Goal: Information Seeking & Learning: Learn about a topic

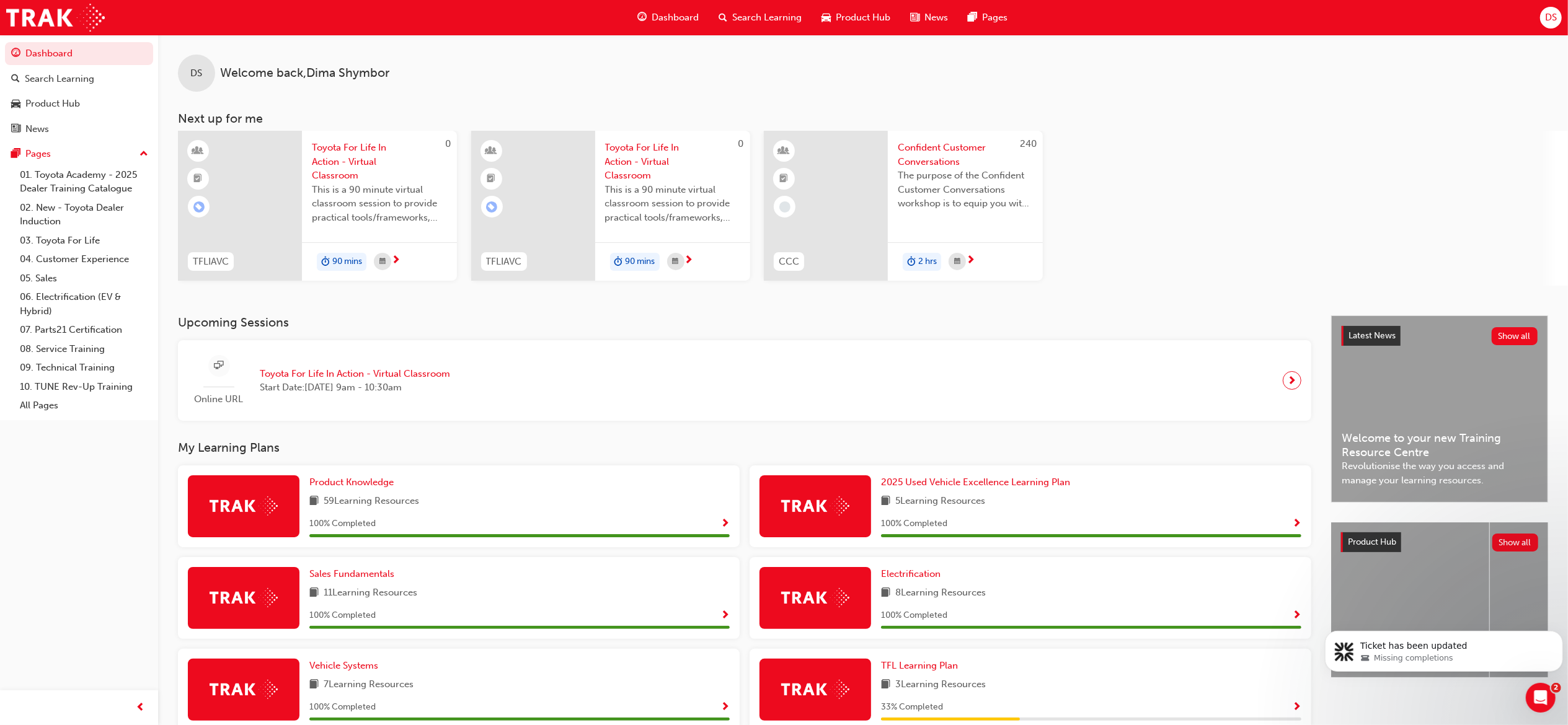
click at [743, 22] on span "Search Learning" at bounding box center [767, 17] width 70 height 14
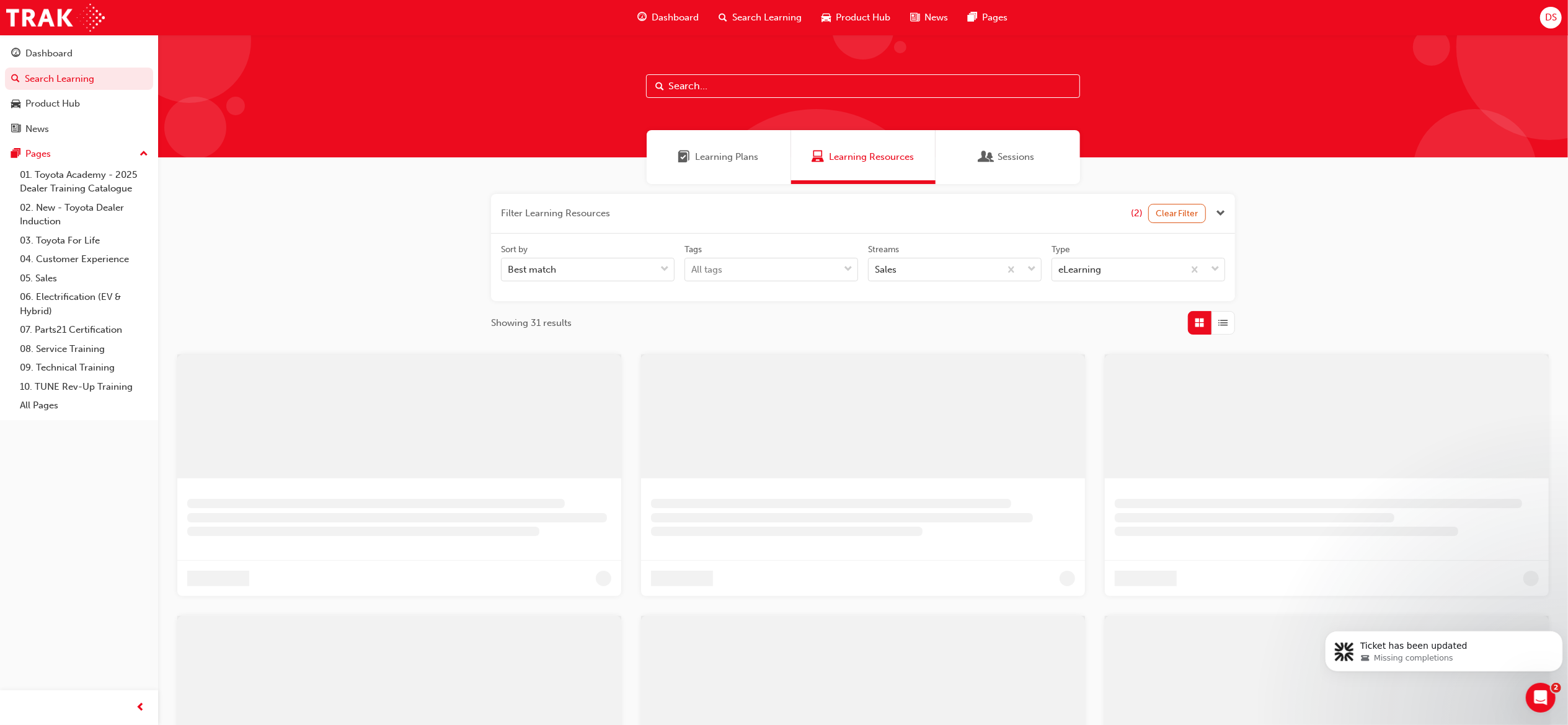
click at [728, 90] on input "text" at bounding box center [863, 86] width 434 height 24
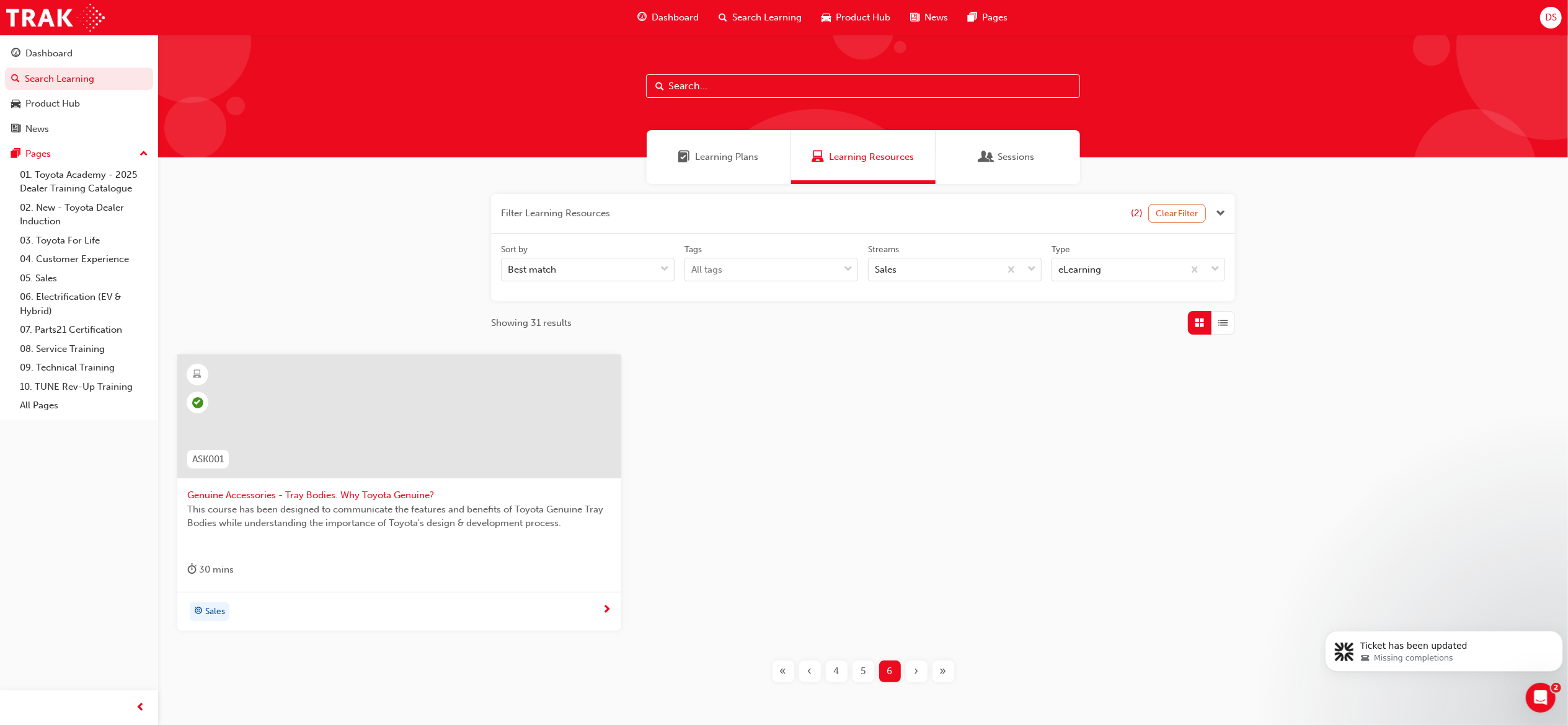
paste input "SP_HYBRID_TK0618_EL"
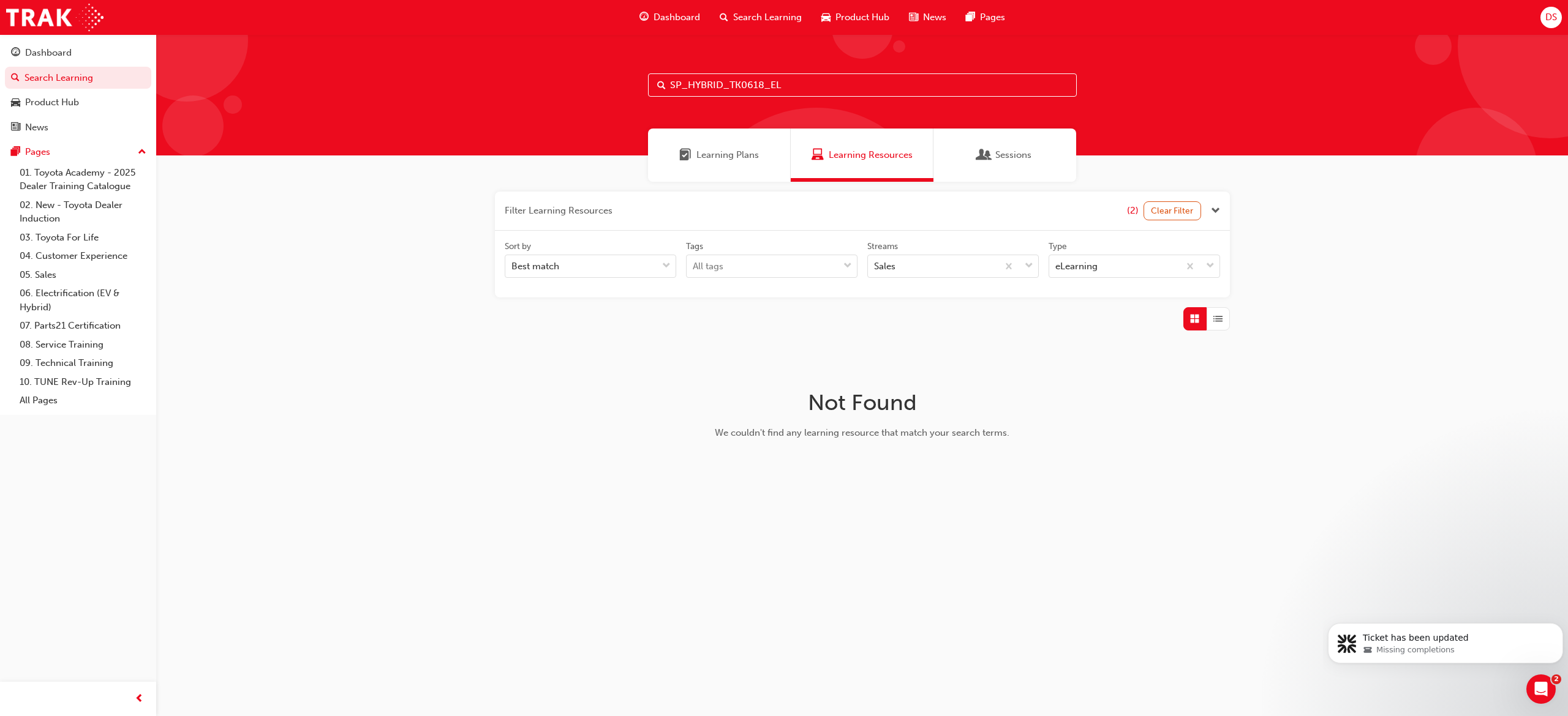
click at [358, 211] on div "Filter Learning Resources (2) Clear Filter Sort by Best match Tags All tags Str…" at bounding box center [862, 340] width 1412 height 317
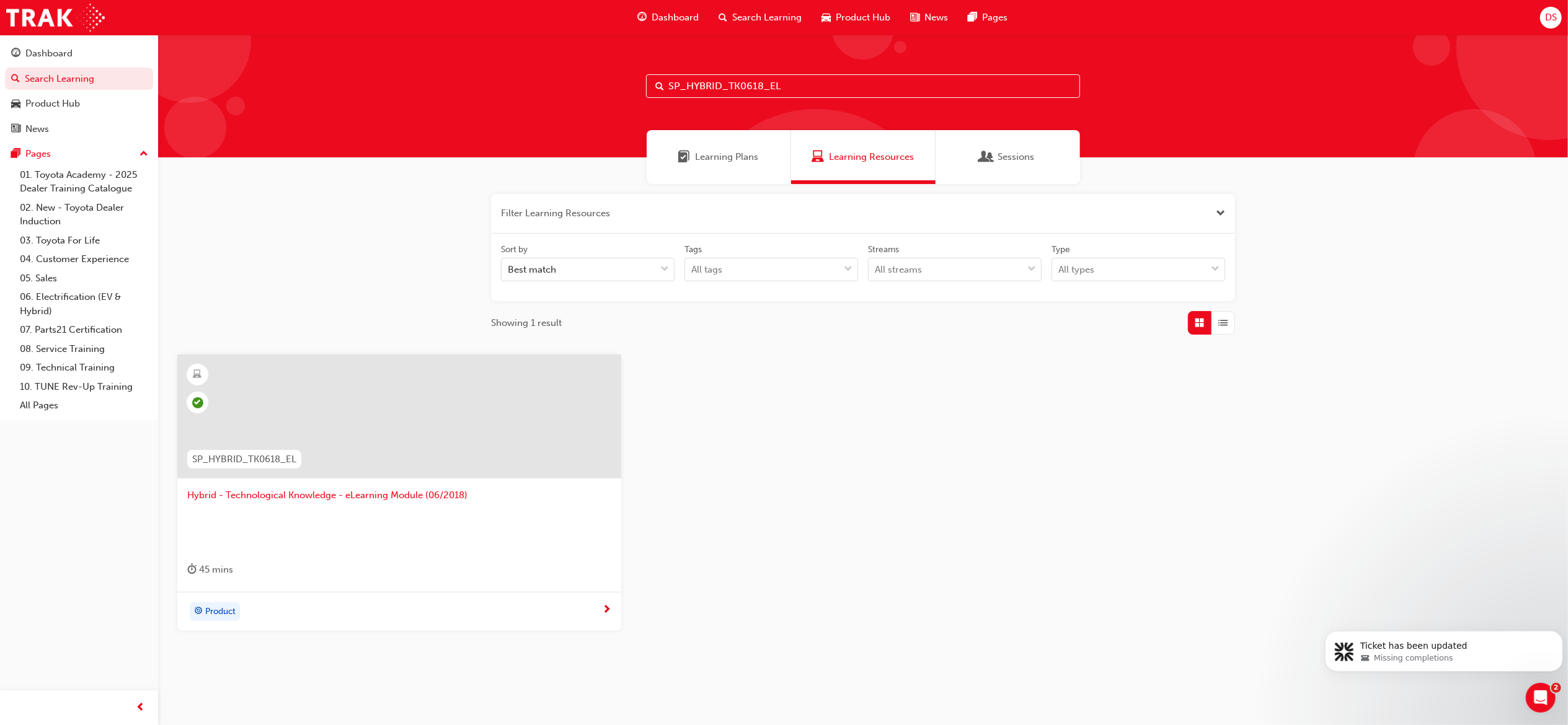
click at [765, 86] on input "SP_HYBRID_TK0618_EL" at bounding box center [863, 86] width 434 height 24
paste input "CAMRY_FL0421"
click at [819, 97] on input "SP_CAMRY_FL0421_EL" at bounding box center [863, 86] width 434 height 24
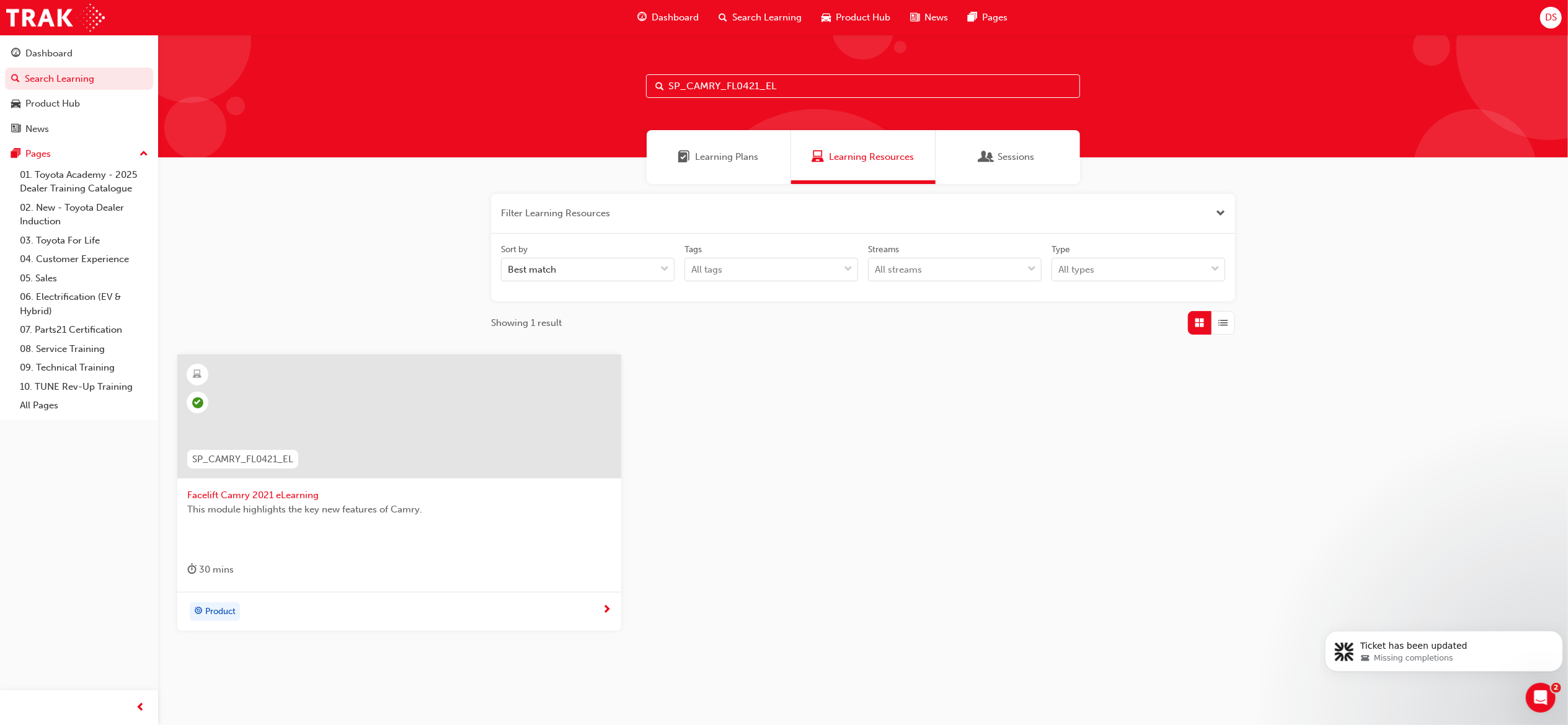
paste input "ORSED_NM1119_VID"
click at [811, 85] on input "SP_CORSED_NM1119_VID" at bounding box center [863, 86] width 434 height 24
paste input "OLLA_NM0818_VID_001"
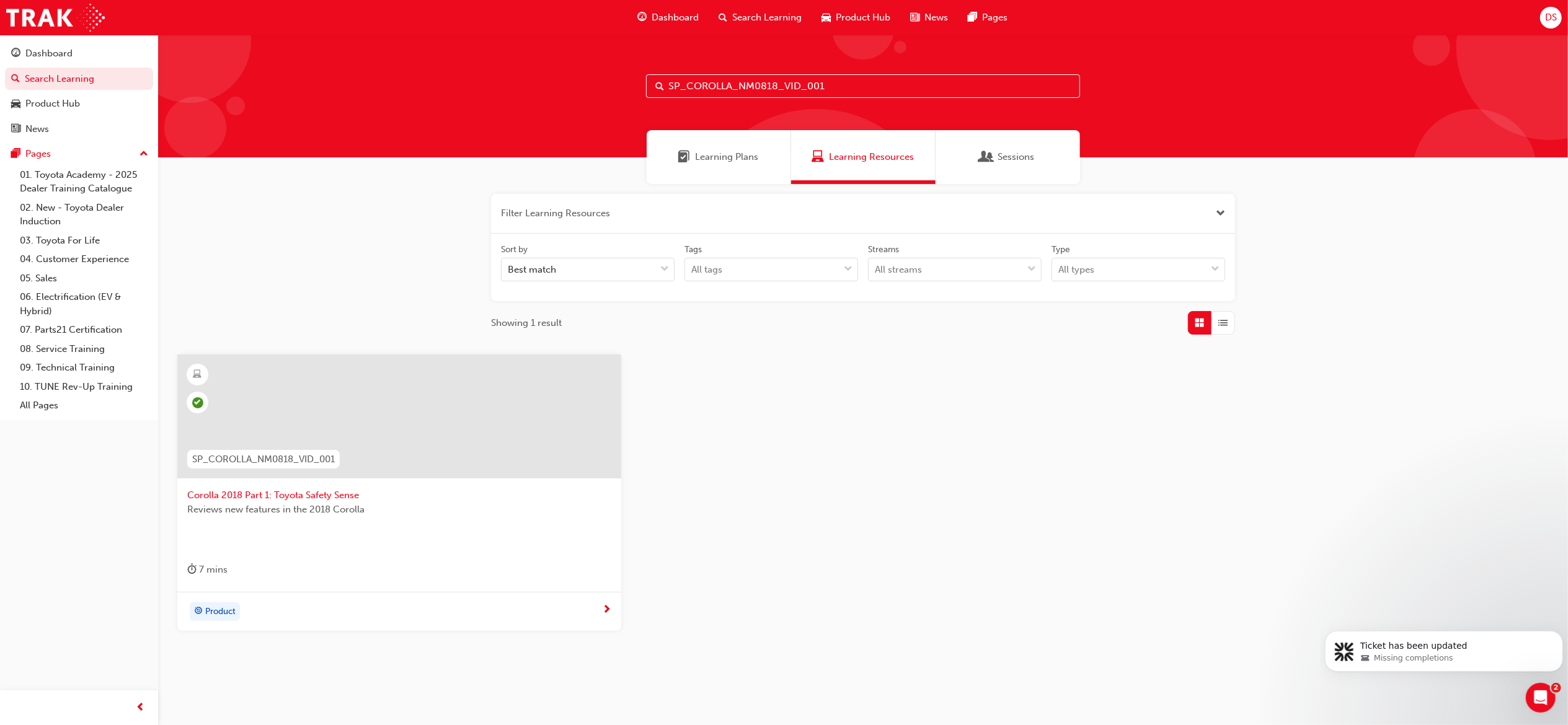
click at [836, 70] on div "SP_COROLLA_NM0818_VID_001" at bounding box center [863, 96] width 1410 height 122
click at [833, 87] on input "SP_COROLLA_NM0818_VID_001" at bounding box center [863, 86] width 434 height 24
paste input "2"
click at [843, 91] on input "SP_COROLLA_NM0818_VID_002" at bounding box center [863, 86] width 434 height 24
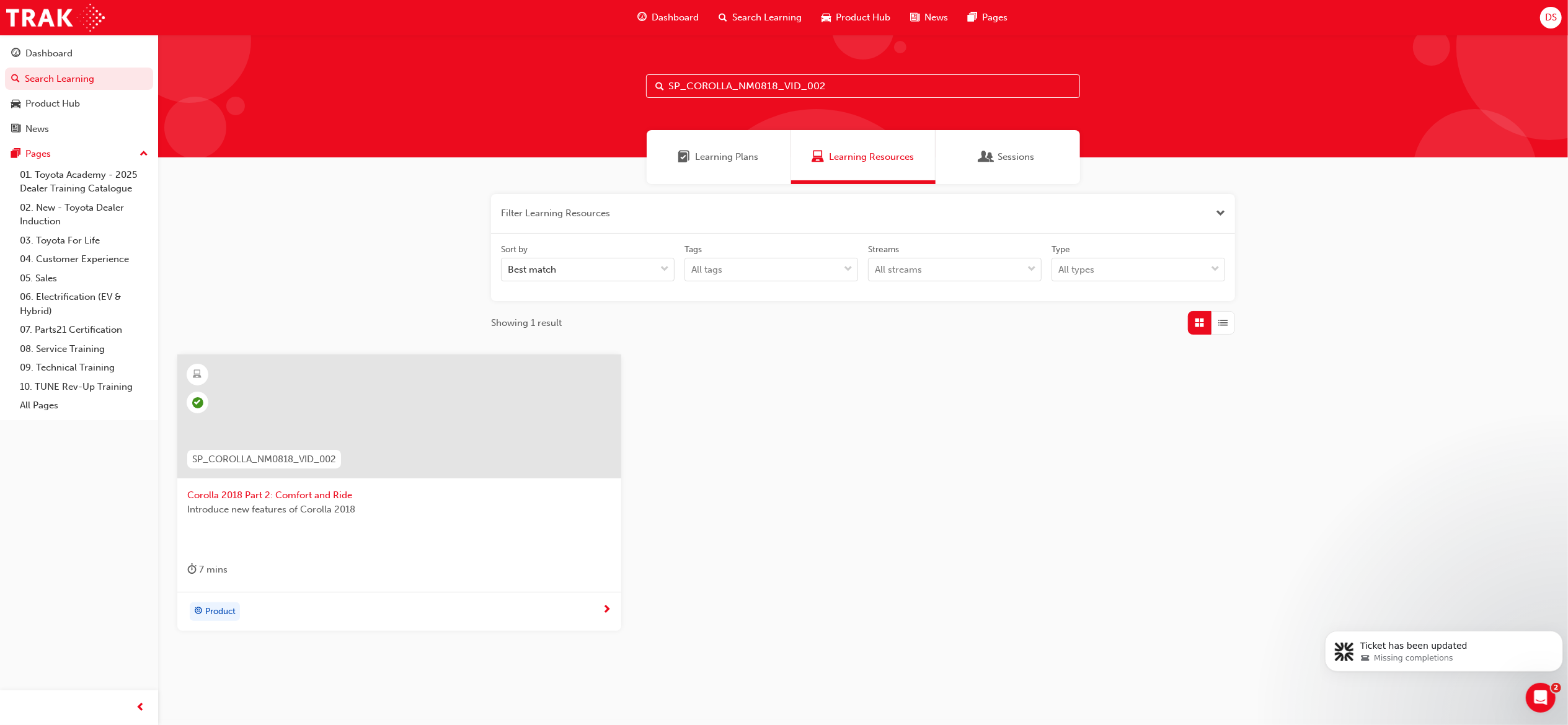
click at [843, 91] on input "SP_COROLLA_NM0818_VID_002" at bounding box center [863, 86] width 434 height 24
paste input "3"
click at [849, 96] on input "SP_COROLLA_NM0818_VID_003" at bounding box center [863, 86] width 434 height 24
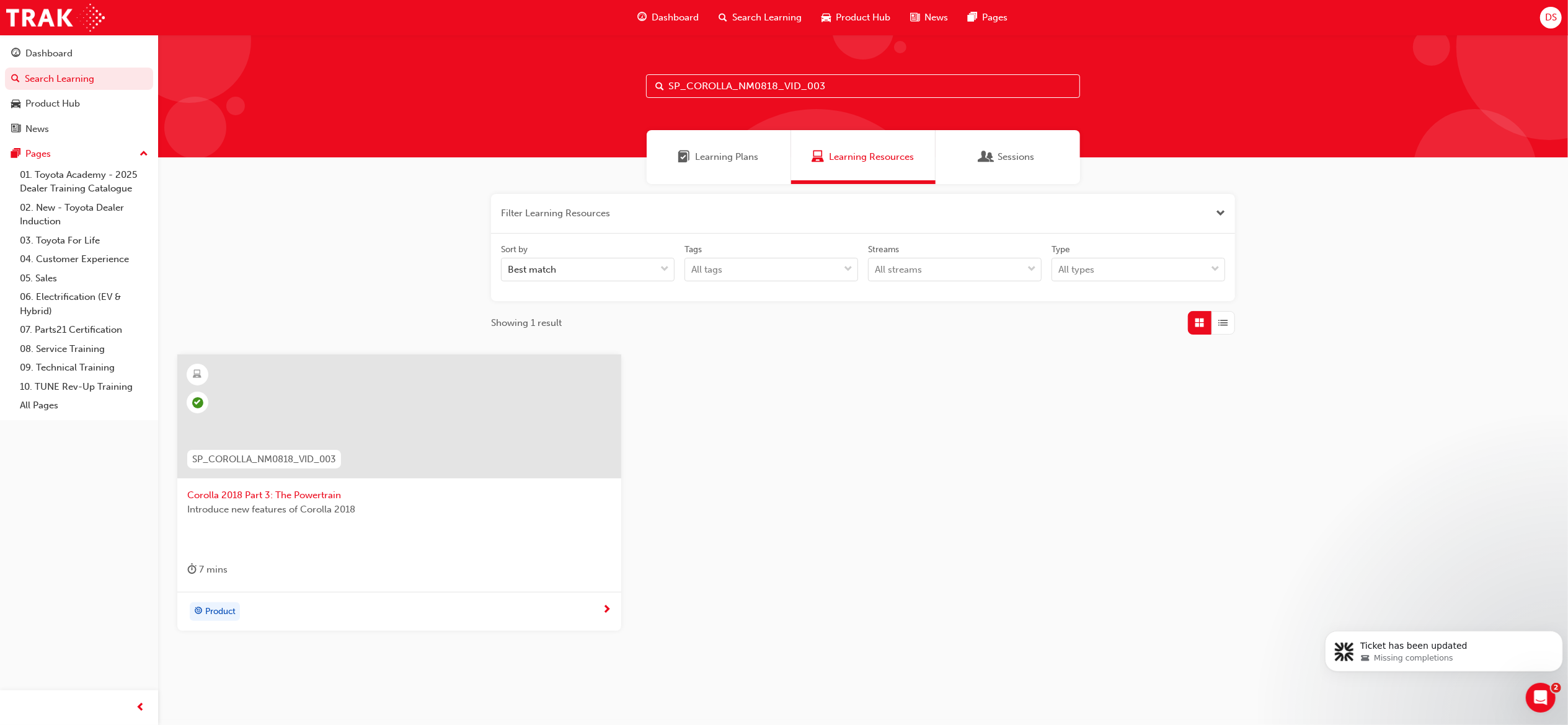
paste input "RS_VID01"
click at [876, 84] on input "SP_COROLLA_NM0818_RS_VID01" at bounding box center [863, 86] width 434 height 24
paste input "2"
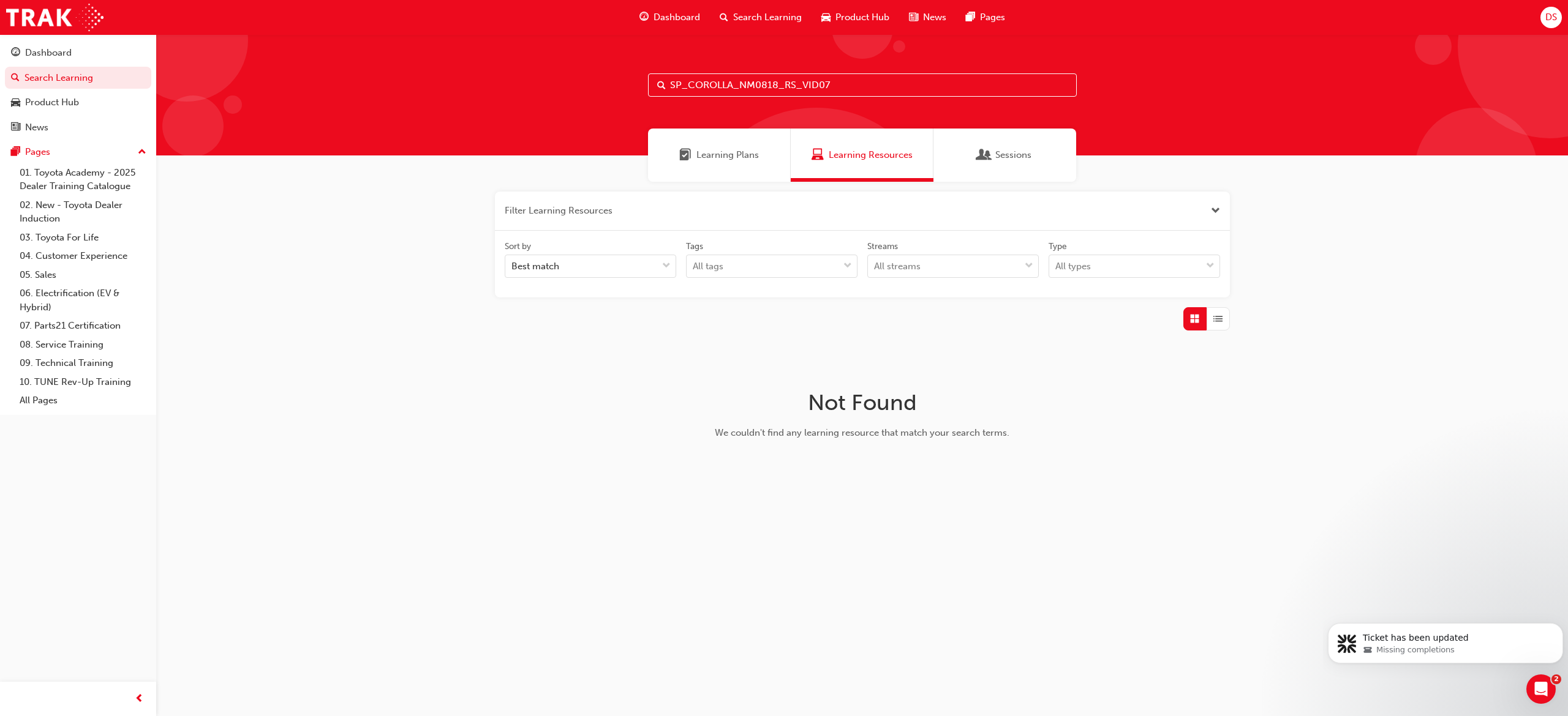
click at [837, 88] on input "SP_COROLLA_NM0818_RS_VID07" at bounding box center [863, 85] width 429 height 23
paste input "GRANVIA_NM1019_EL"
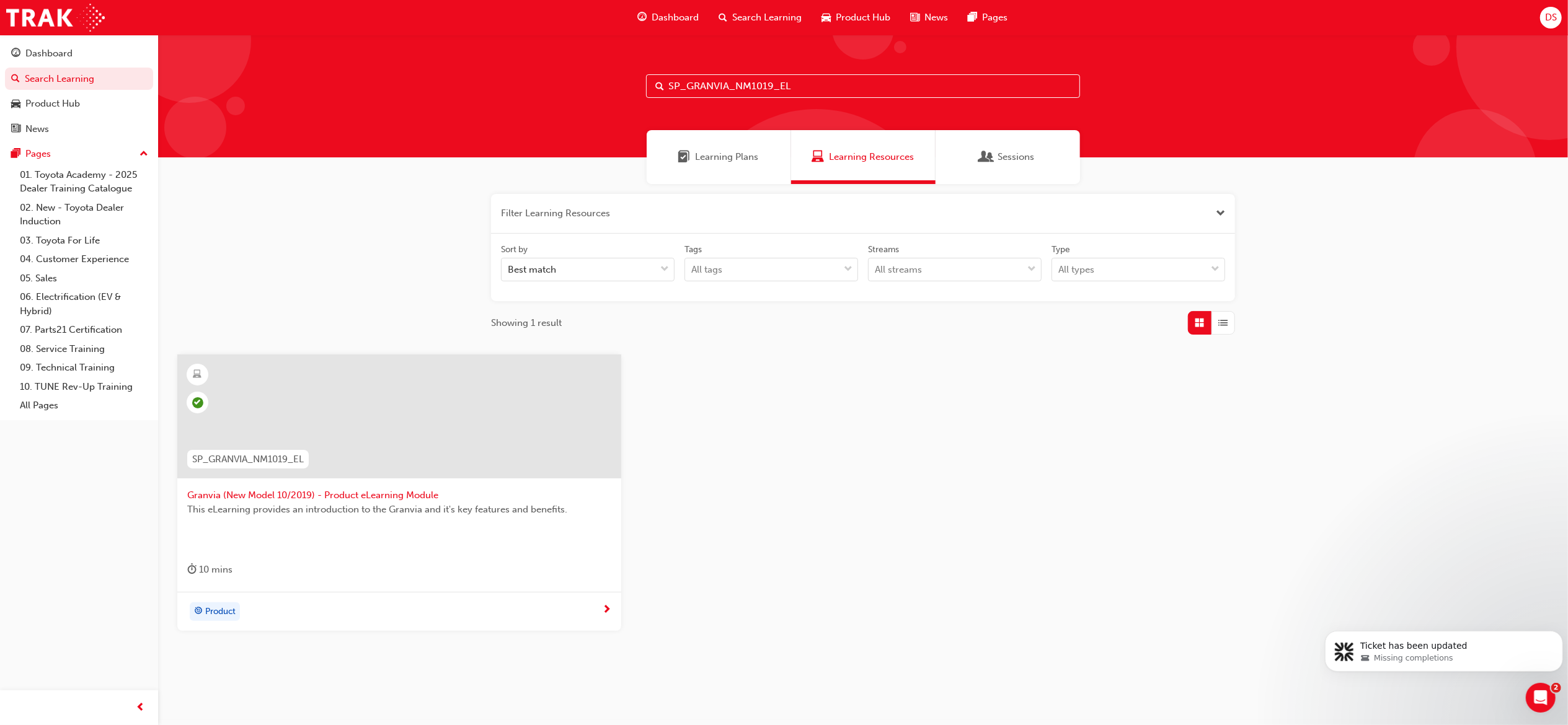
click at [824, 87] on input "SP_GRANVIA_NM1019_EL" at bounding box center [863, 86] width 434 height 24
paste input "HILUX_FL0820_QVG"
click at [837, 89] on input "SP_HILUX_FL0820_QVG" at bounding box center [863, 86] width 434 height 24
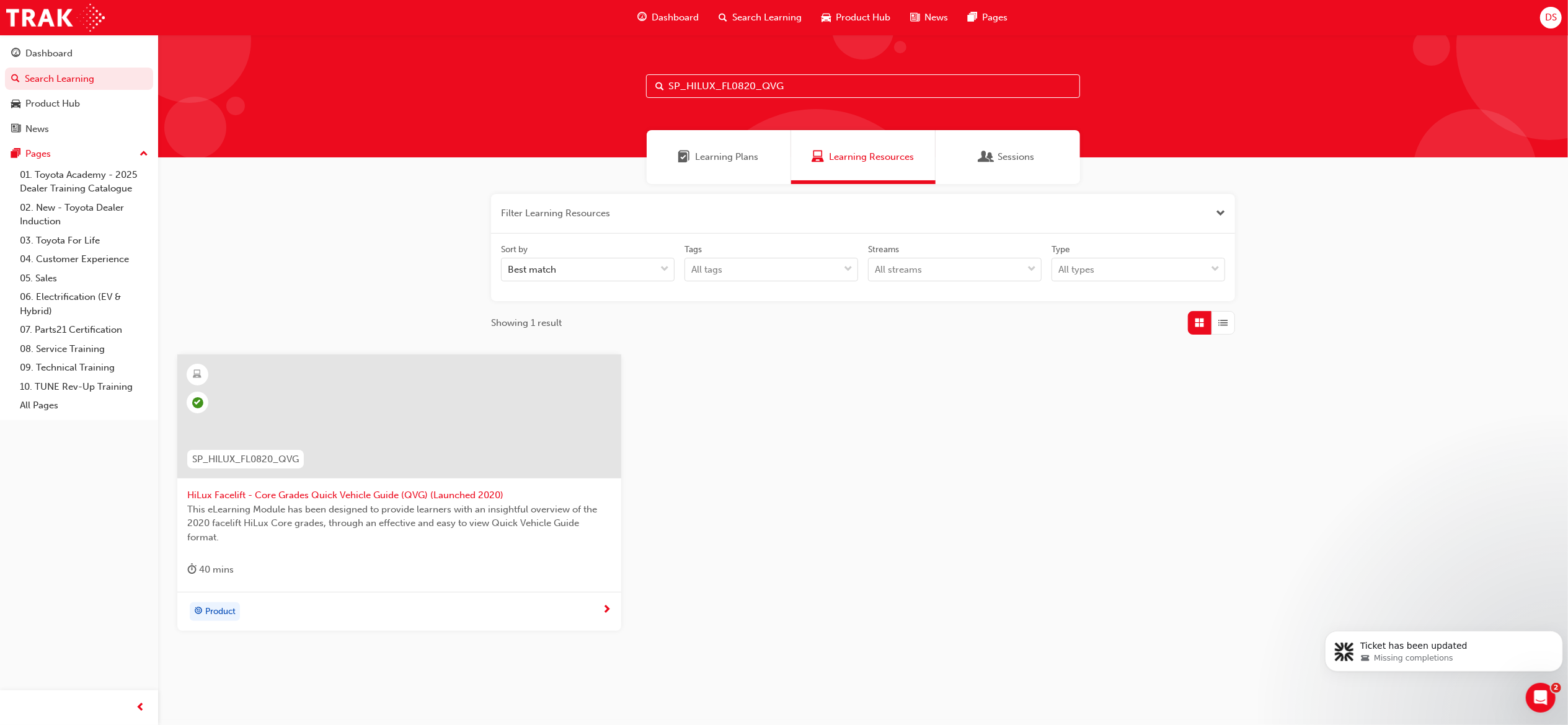
paste input "DP"
click at [807, 81] on input "SP_HILUX_FL0820_DPG" at bounding box center [863, 86] width 434 height 24
paste input "VID_01"
click at [822, 75] on input "SP_HILUX_FL0820_VID_01" at bounding box center [863, 86] width 434 height 24
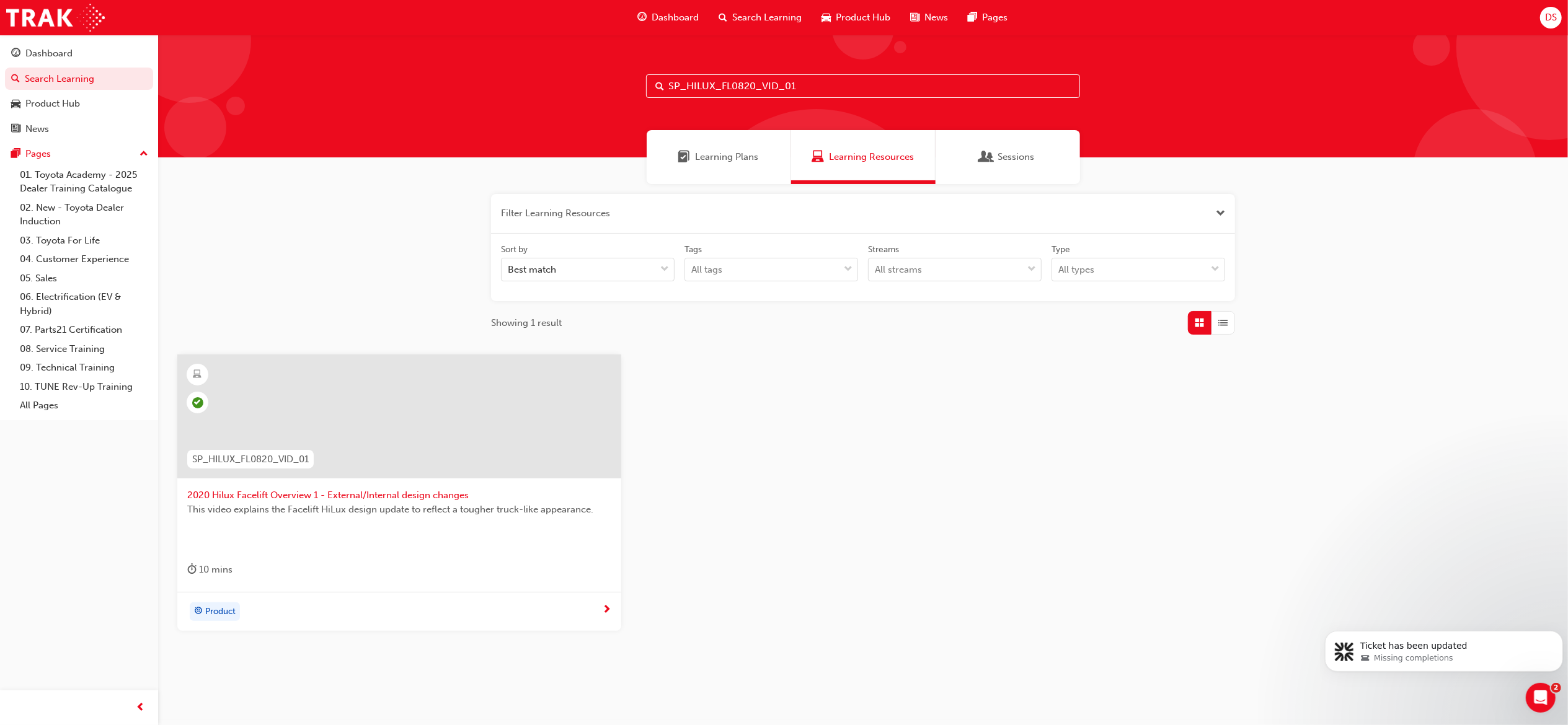
click at [822, 75] on input "SP_HILUX_FL0820_VID_01" at bounding box center [863, 86] width 434 height 24
paste input "2"
click at [851, 78] on input "SP_HILUX_FL0820_VID_02" at bounding box center [863, 86] width 434 height 24
paste input "3"
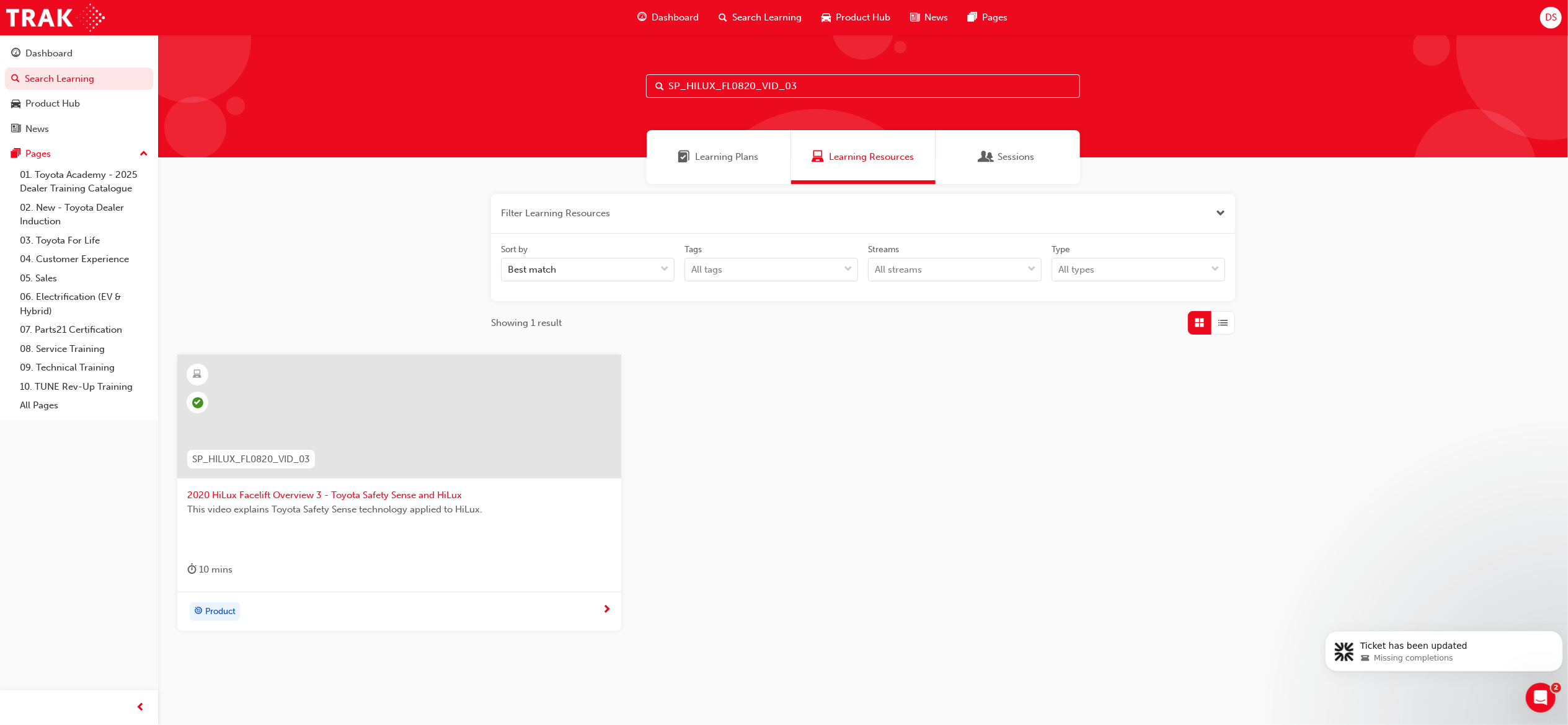
click at [812, 86] on input "SP_HILUX_FL0820_VID_03" at bounding box center [863, 86] width 434 height 24
paste input "PRADO_FL1020_EL01"
click at [807, 92] on input "SP_PRADO_FL1020_EL01" at bounding box center [863, 86] width 434 height 24
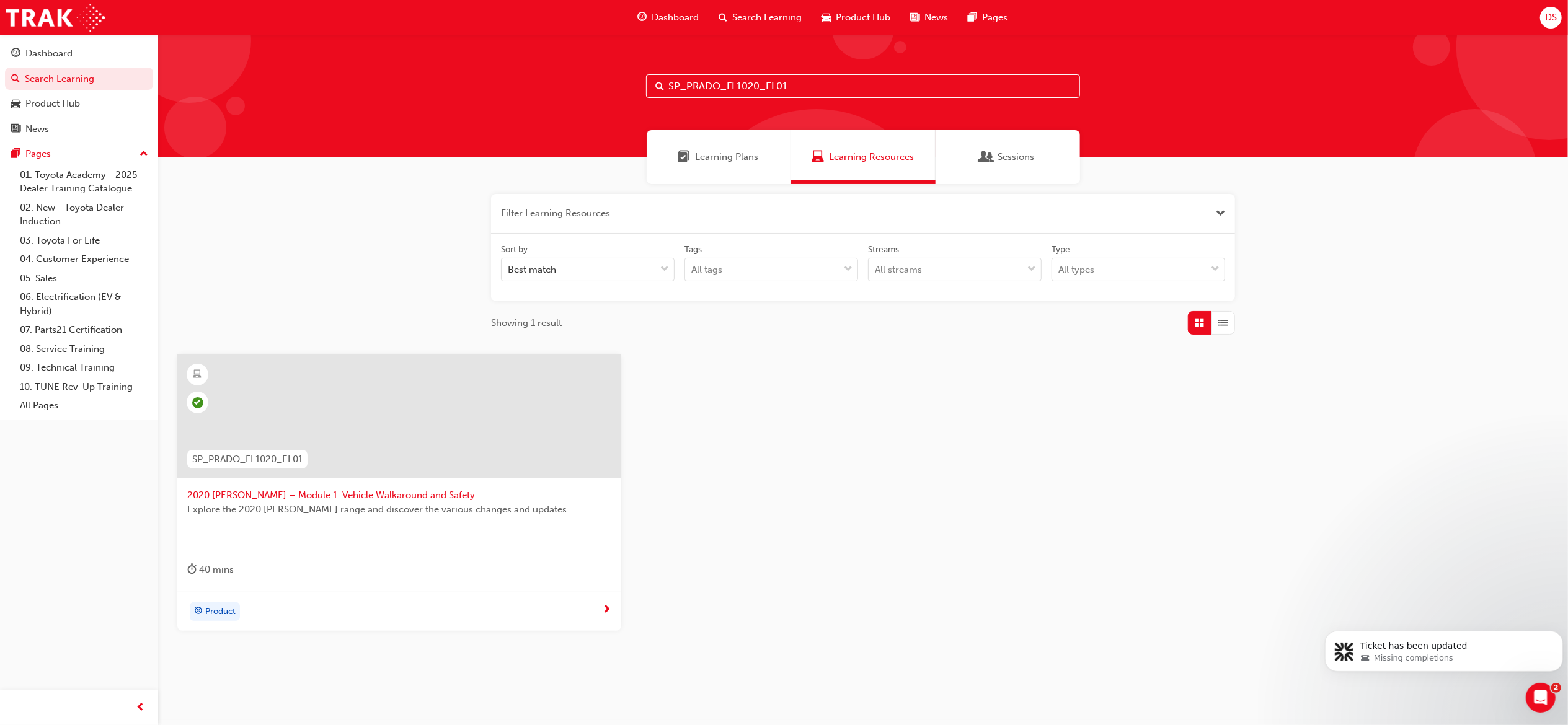
paste input "2"
click at [841, 91] on input "SP_PRADO_FL1020_EL02" at bounding box center [863, 86] width 434 height 24
paste input "NM1020_DPG"
click at [814, 85] on input "SP_PRADO_NM1020_DPG" at bounding box center [863, 86] width 434 height 24
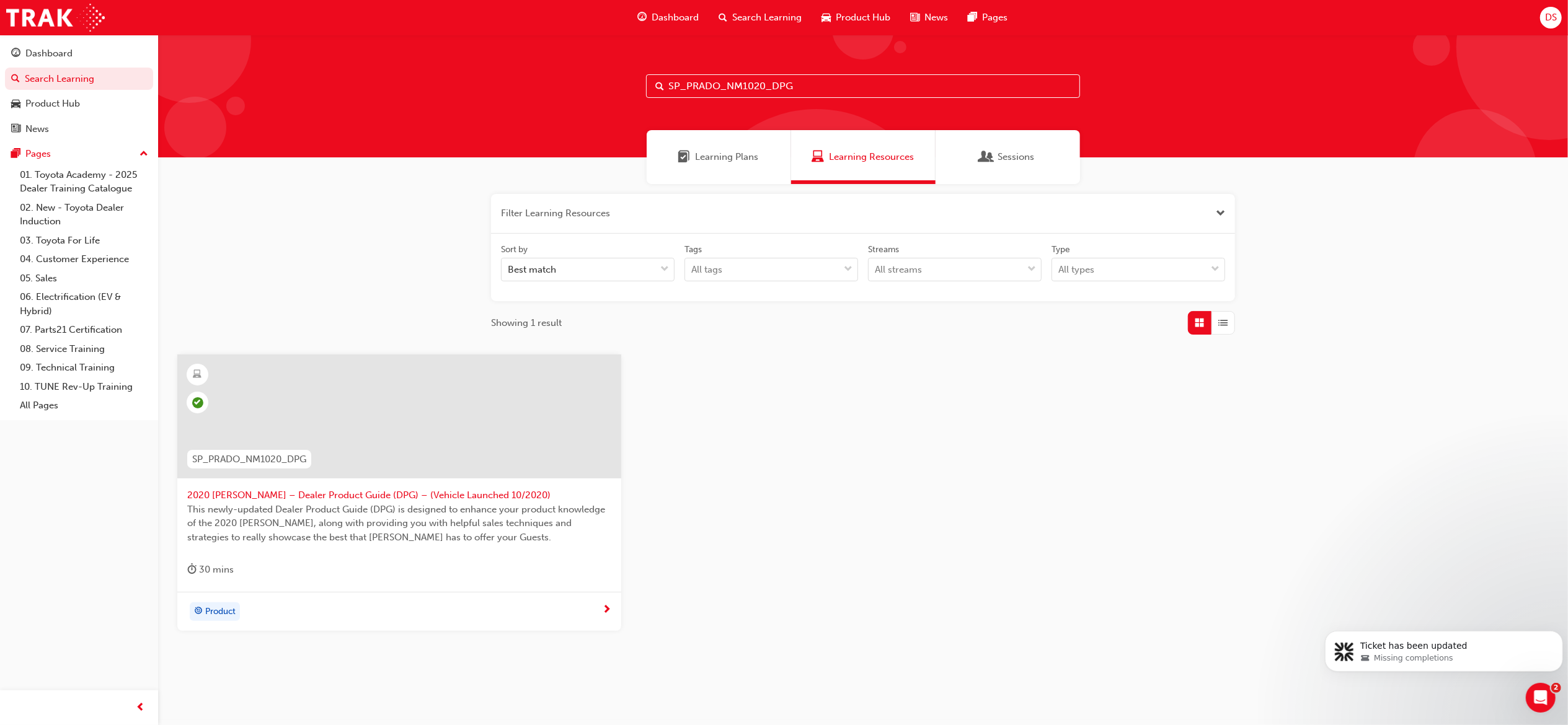
click at [814, 85] on input "SP_PRADO_NM1020_DPG" at bounding box center [863, 86] width 434 height 24
paste input "RAV4_NM0519_VID_003"
click at [814, 85] on input "SP_RAV4_NM0519_VID_003" at bounding box center [863, 86] width 434 height 24
click at [811, 81] on input "SP_RAV4_NM0519_VID_003" at bounding box center [863, 86] width 434 height 24
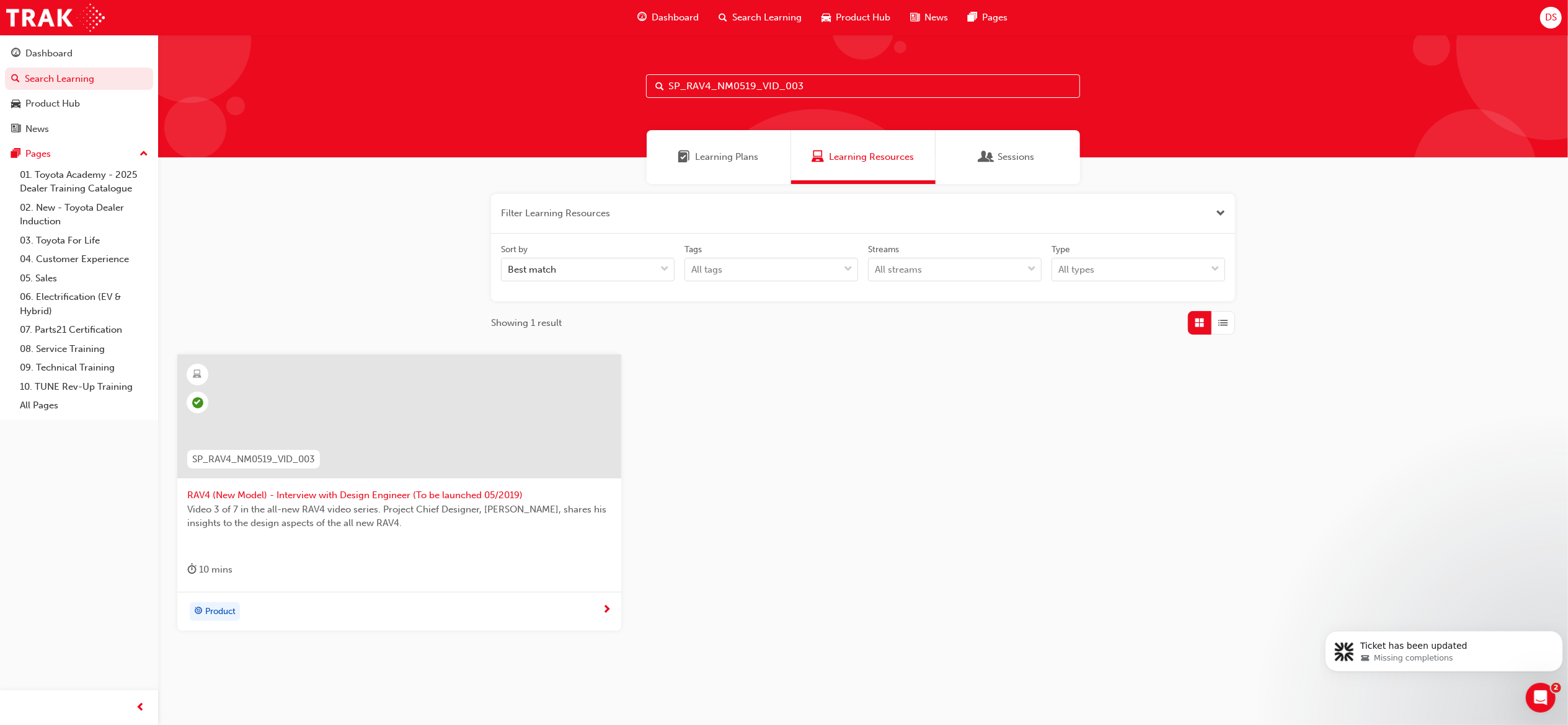
paste input "7"
click at [823, 79] on input "SP_RAV4_NM0519_VID_007" at bounding box center [863, 86] width 434 height 24
paste input "YARIS_NM0820_EL_06"
click at [837, 85] on input "SP_YARIS_NM0820_EL_06" at bounding box center [863, 86] width 434 height 24
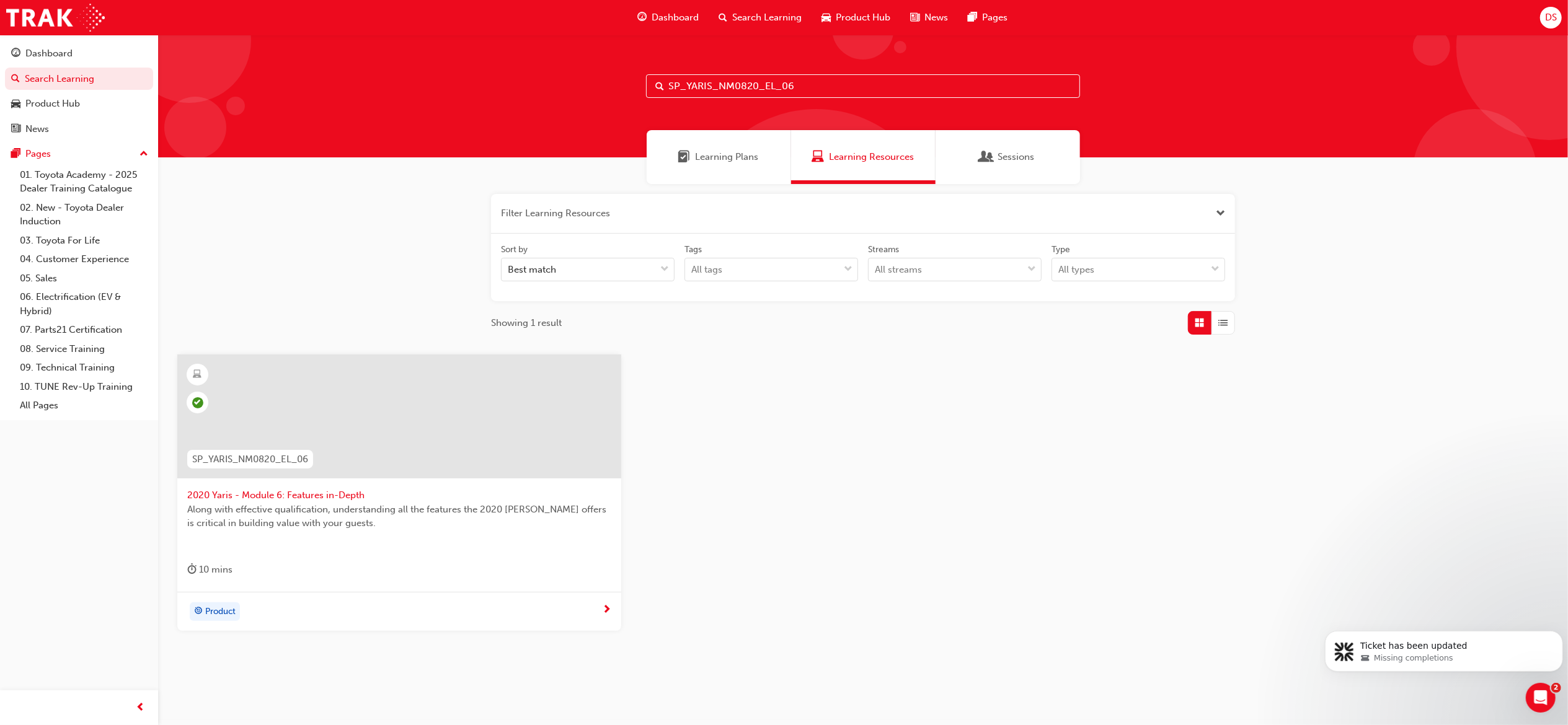
click at [837, 85] on input "SP_YARIS_NM0820_EL_06" at bounding box center [863, 86] width 434 height 24
paste input "7"
click at [839, 81] on input "SP_YARIS_NM0820_EL_07" at bounding box center [863, 86] width 434 height 24
paste input "HYBRID_TK0618_EL"
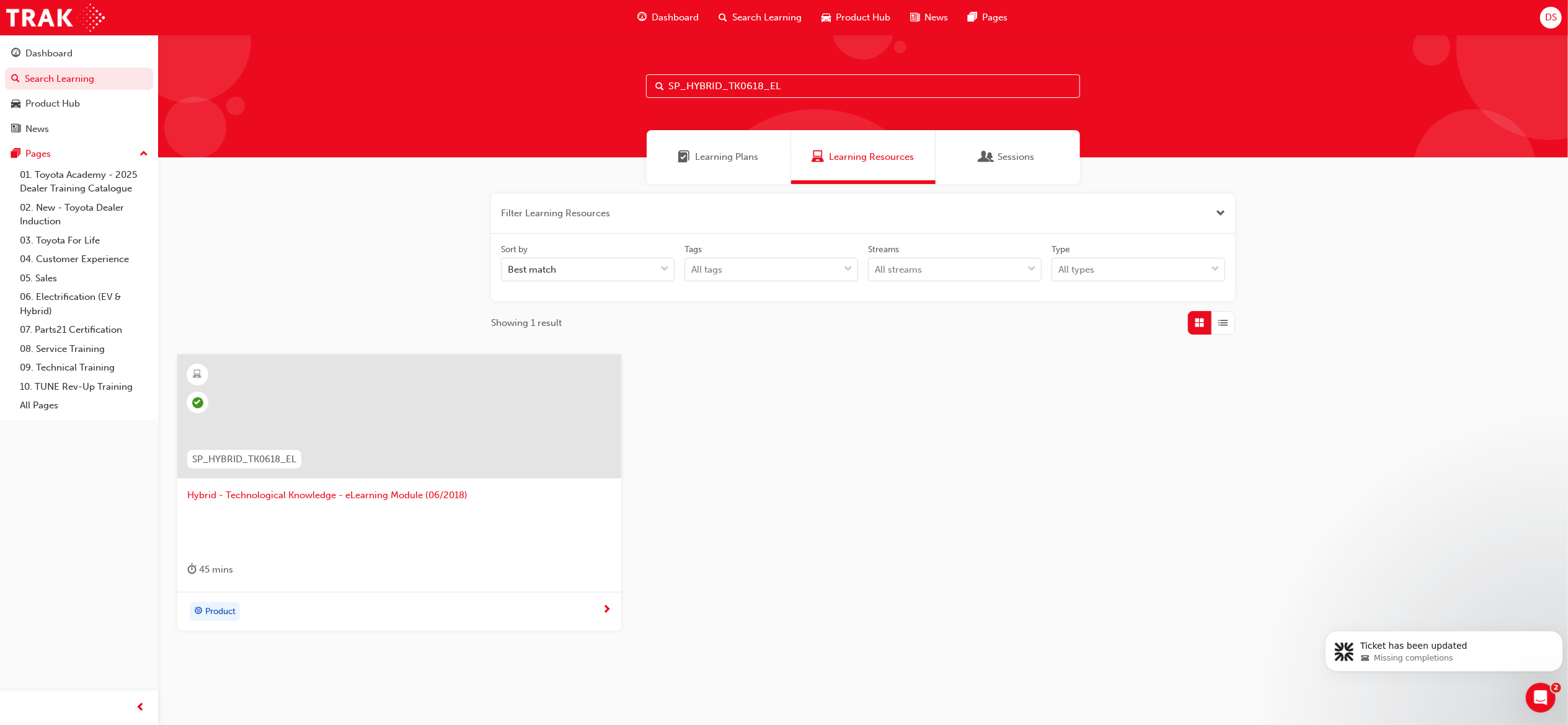
click at [831, 97] on input "SP_HYBRID_TK0618_EL" at bounding box center [863, 86] width 434 height 24
paste input "CAMRY_FL0421"
click at [780, 87] on input "SP_CAMRY_FL0421_EL" at bounding box center [863, 86] width 434 height 24
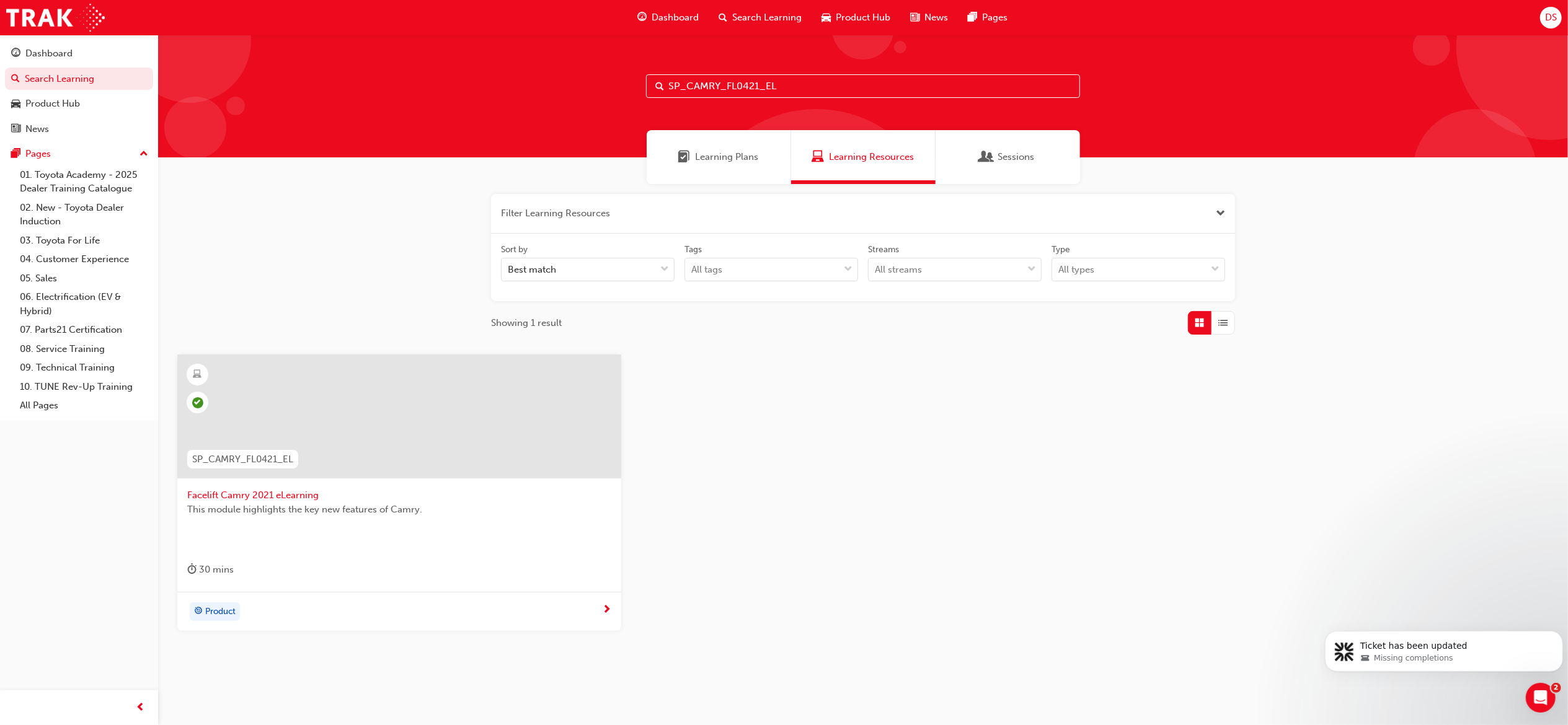
click at [780, 87] on input "SP_CAMRY_FL0421_EL" at bounding box center [863, 86] width 434 height 24
paste input "ORSED_NM1119_VID"
click at [853, 93] on input "SP_CORSED_NM1119_VID" at bounding box center [863, 86] width 434 height 24
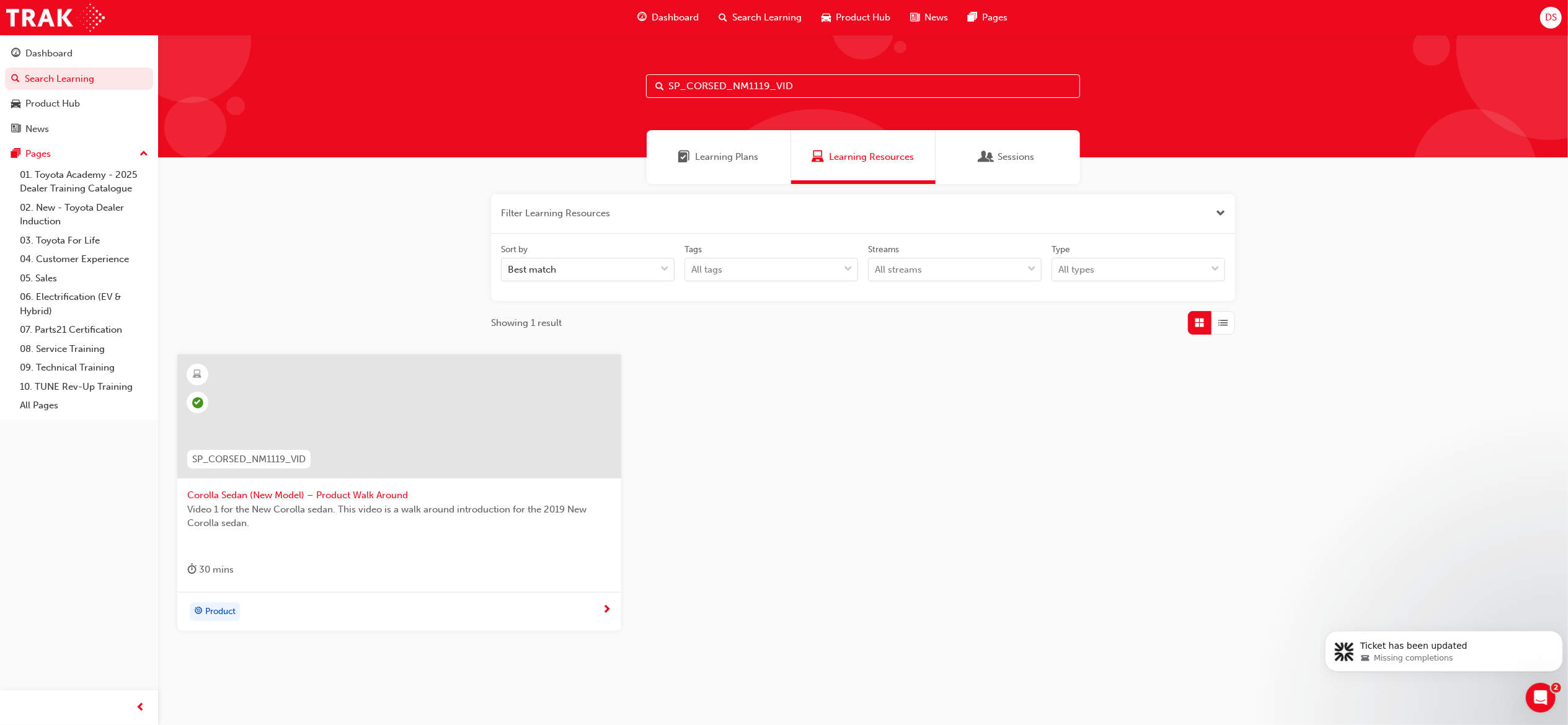
paste input "OLLA_NM0818_VID_001"
click at [822, 86] on input "SP_COROLLA_NM0818_VID_001" at bounding box center [863, 86] width 434 height 24
paste input "2"
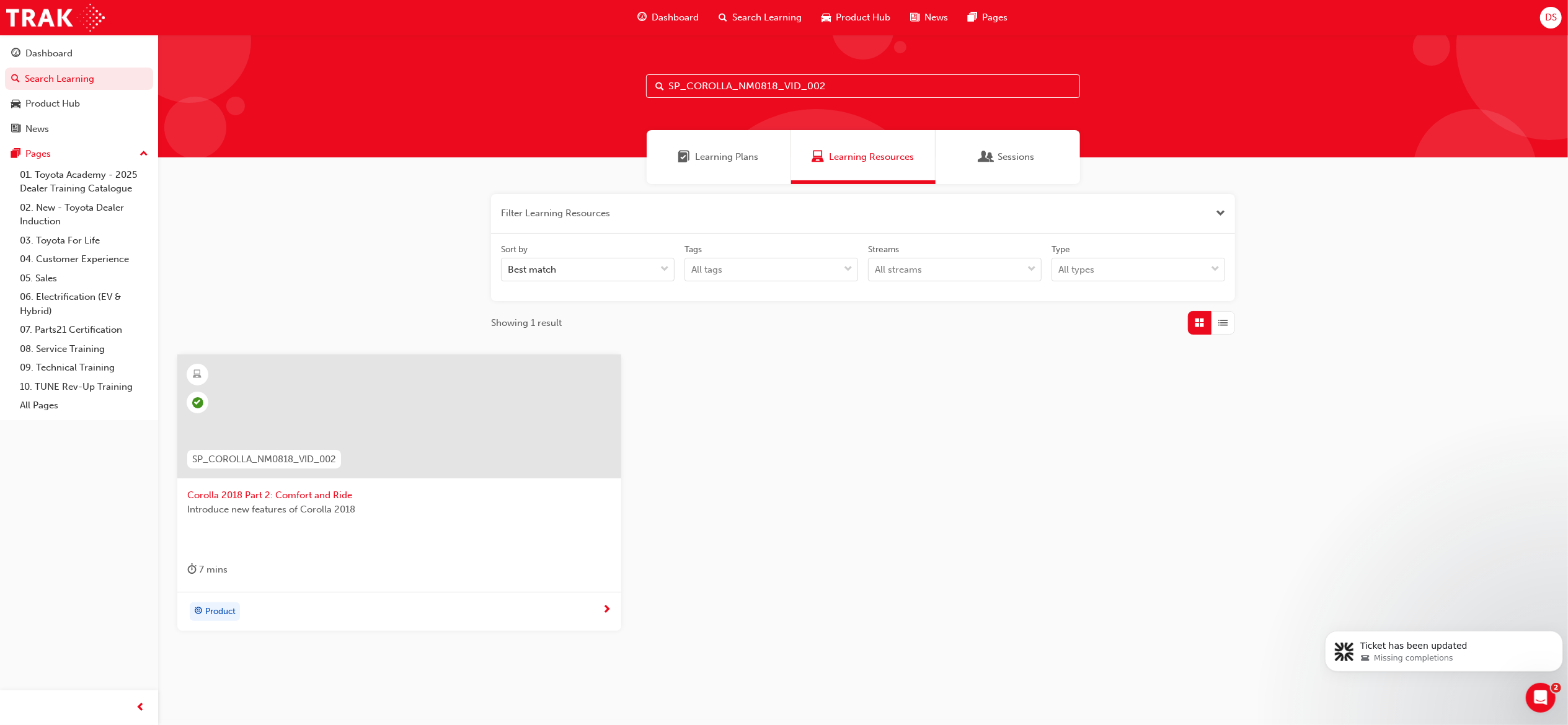
click at [829, 91] on input "SP_COROLLA_NM0818_VID_002" at bounding box center [863, 86] width 434 height 24
paste input "3"
click at [856, 81] on input "SP_COROLLA_NM0818_VID_003" at bounding box center [863, 86] width 434 height 24
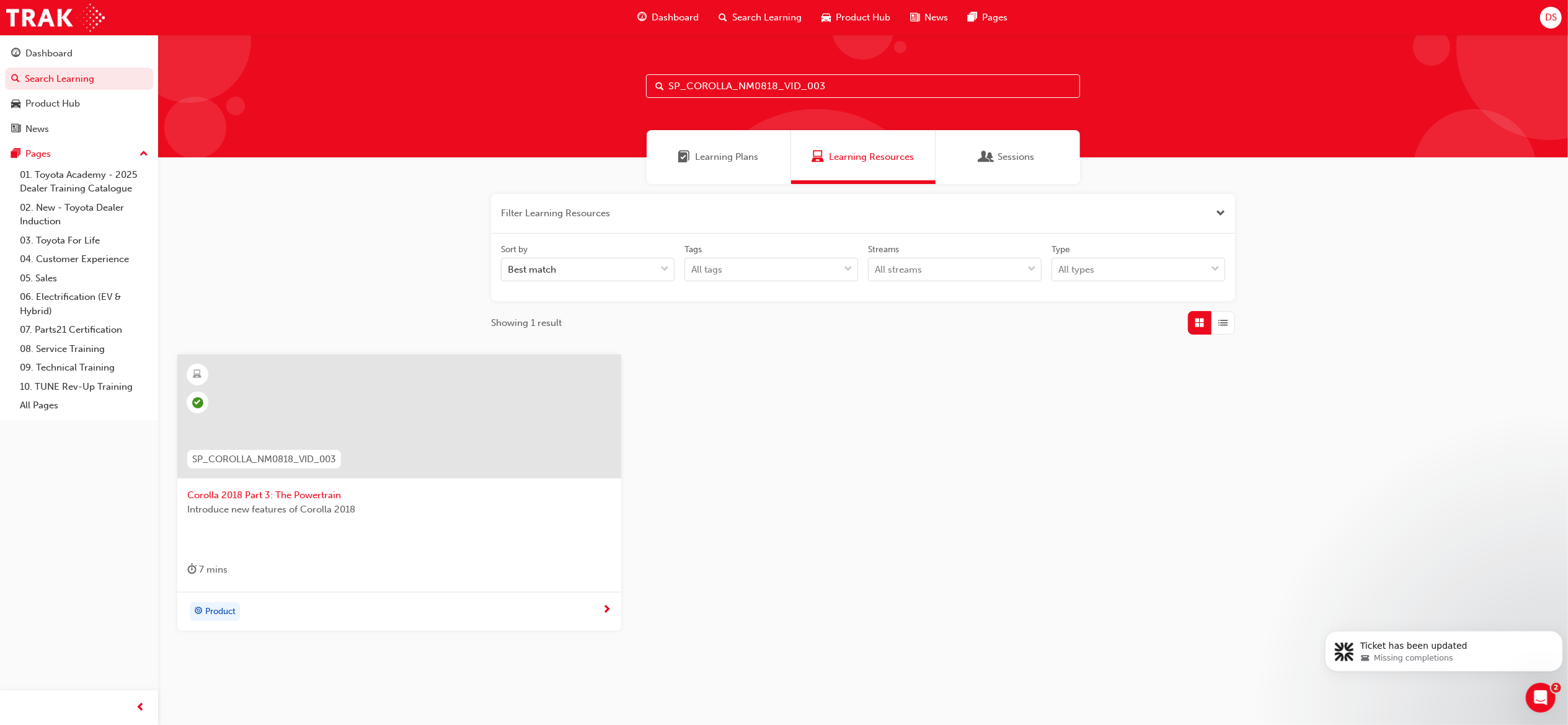
click at [856, 81] on input "SP_COROLLA_NM0818_VID_003" at bounding box center [863, 86] width 434 height 24
paste input "RS_VID01"
click at [856, 81] on input "SP_COROLLA_NM0818_RS_VID01" at bounding box center [863, 86] width 434 height 24
click at [856, 86] on input "SP_COROLLA_NM0818_RS_VID01" at bounding box center [863, 86] width 434 height 24
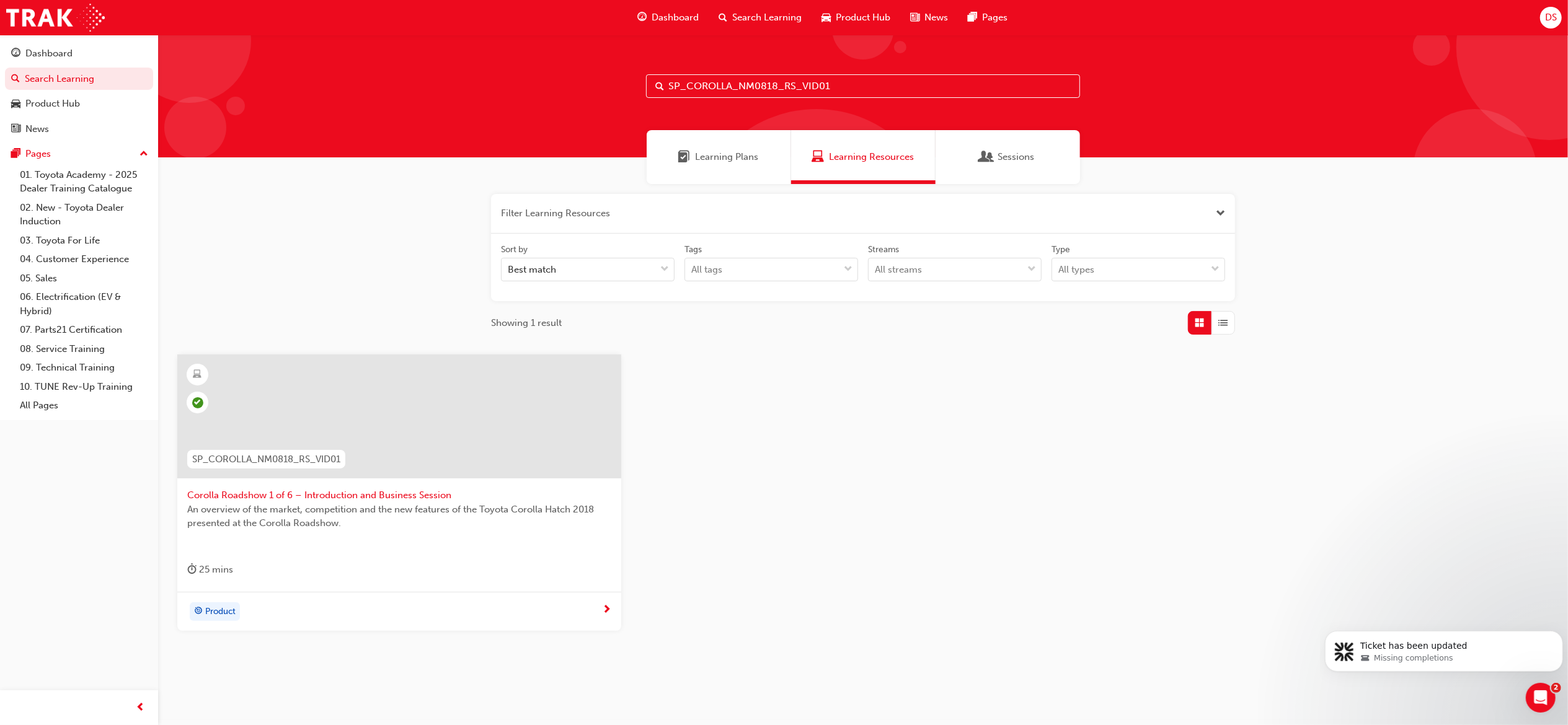
paste input "2"
paste input "SP_COROLLA_NM0818_RS_VID02"
click at [853, 81] on input "SP_COROLLA_NM0818_RS_VID02" at bounding box center [863, 86] width 434 height 24
paste input "3"
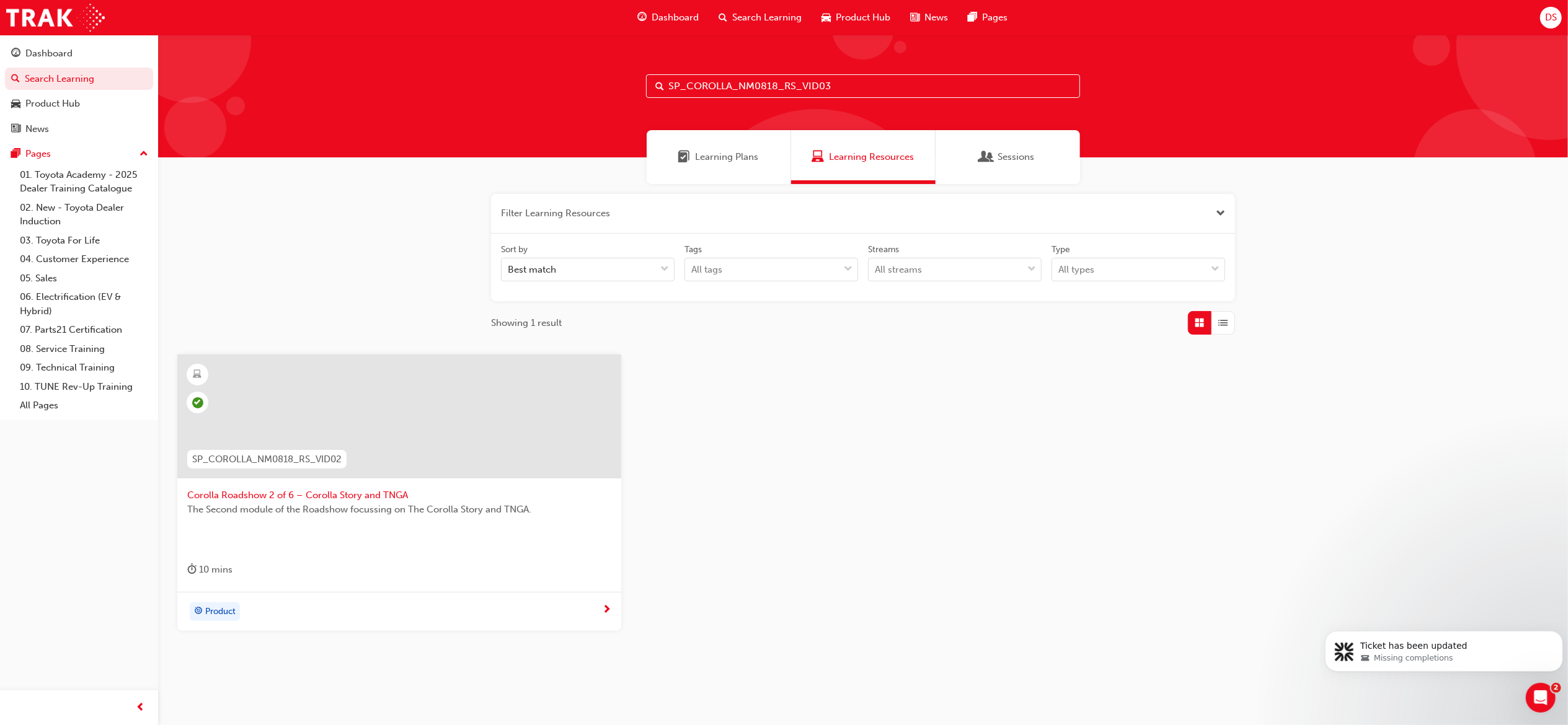
click at [853, 81] on input "SP_COROLLA_NM0818_RS_VID03" at bounding box center [863, 86] width 434 height 24
click at [860, 84] on input "SP_COROLLA_NM0818_RS_VID03" at bounding box center [863, 86] width 434 height 24
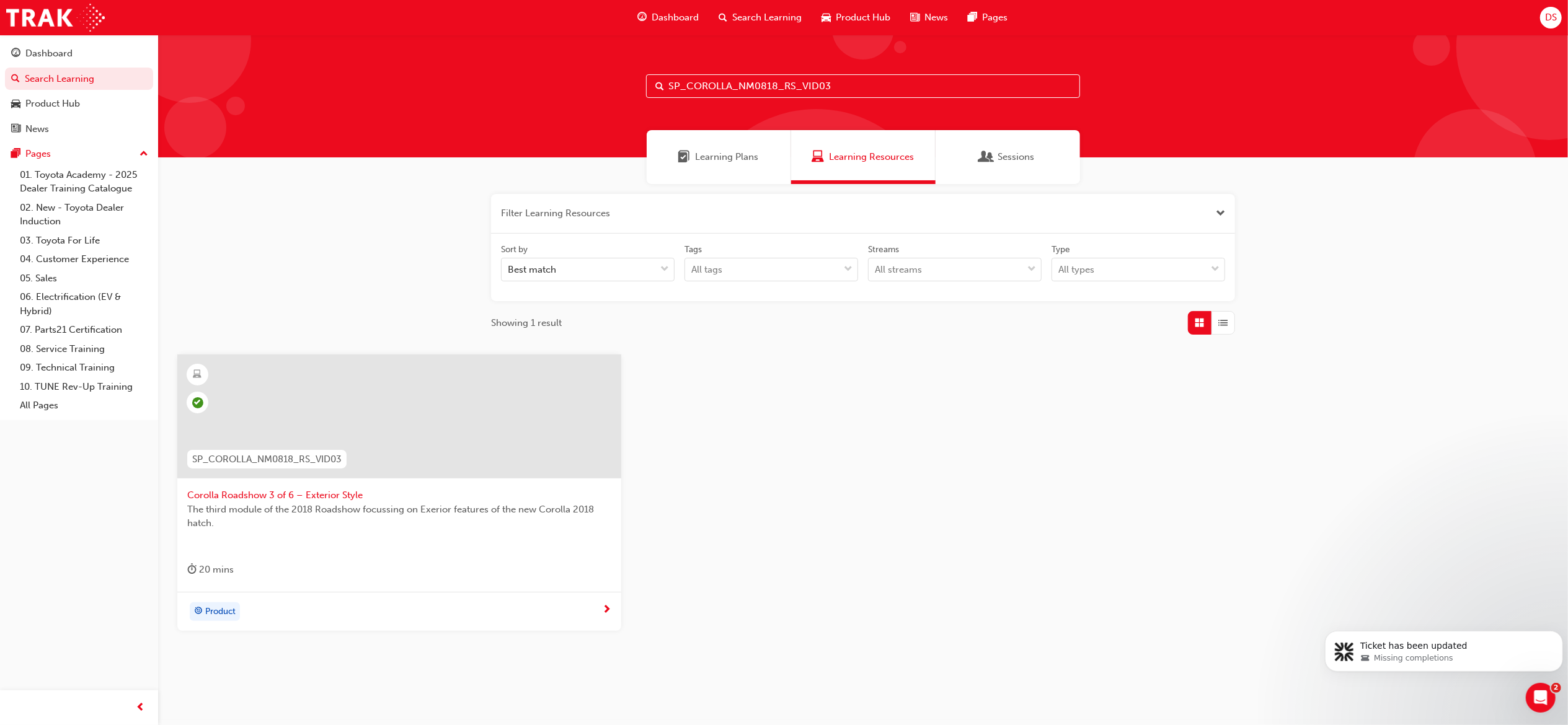
click at [860, 84] on input "SP_COROLLA_NM0818_RS_VID03" at bounding box center [863, 86] width 434 height 24
paste input "4"
click at [861, 90] on input "SP_COROLLA_NM0818_RS_VID04" at bounding box center [863, 86] width 434 height 24
paste input "5"
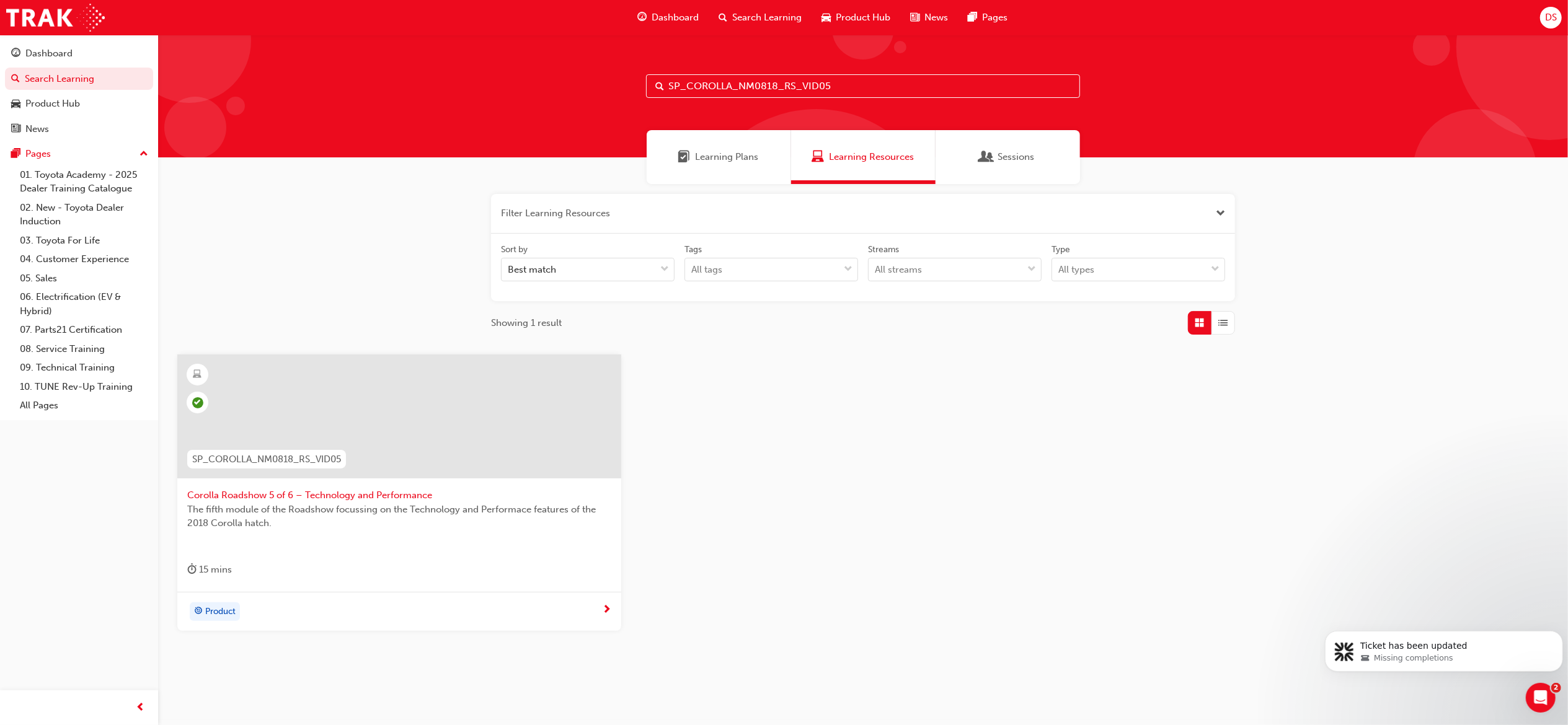
click at [851, 82] on input "SP_COROLLA_NM0818_RS_VID05" at bounding box center [863, 86] width 434 height 24
paste input "6"
click at [865, 90] on input "SP_COROLLA_NM0818_RS_VID06" at bounding box center [863, 86] width 434 height 24
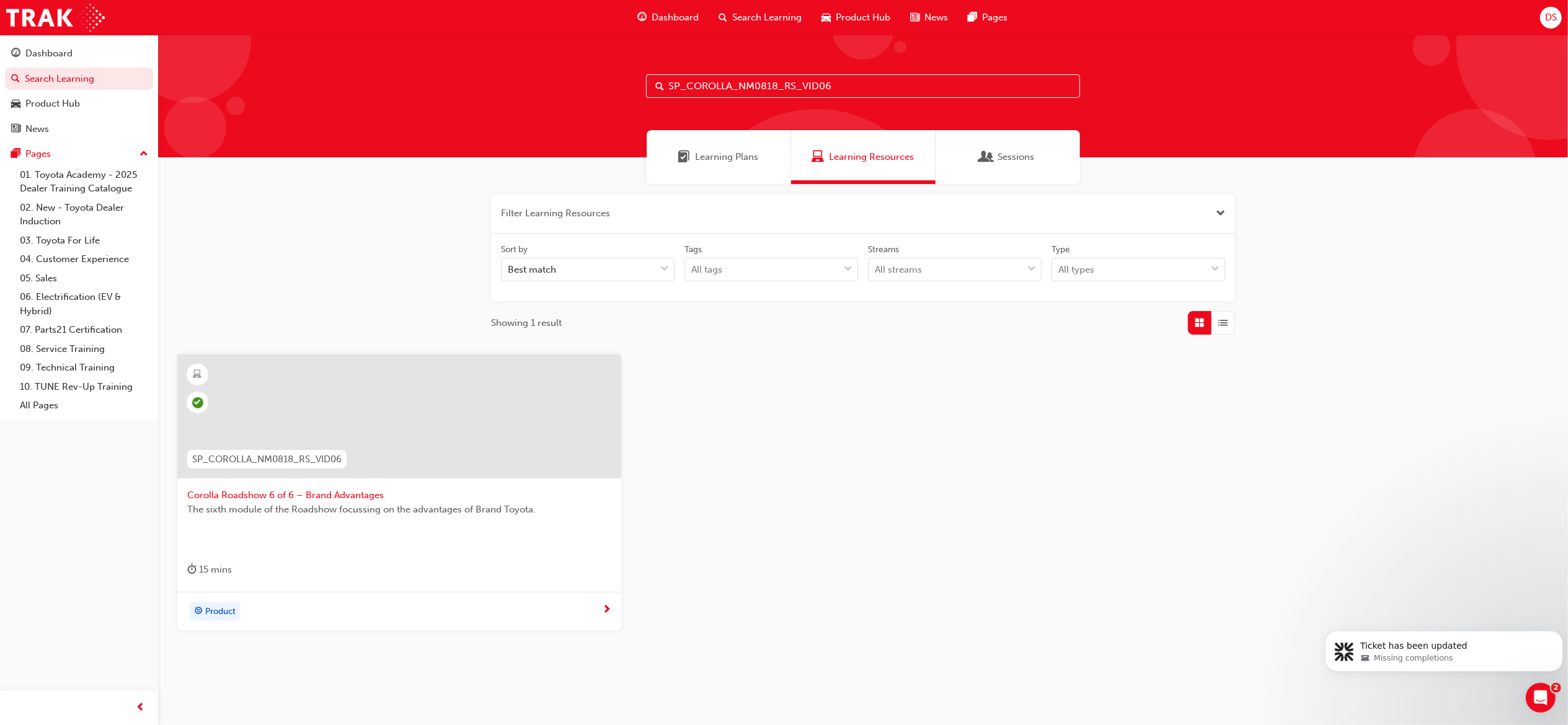
click at [865, 90] on input "SP_COROLLA_NM0818_RS_VID06" at bounding box center [863, 86] width 434 height 24
paste input "GRANVIA_NM1019_EL"
click at [796, 76] on input "SP_GRANVIA_NM1019_EL" at bounding box center [863, 86] width 434 height 24
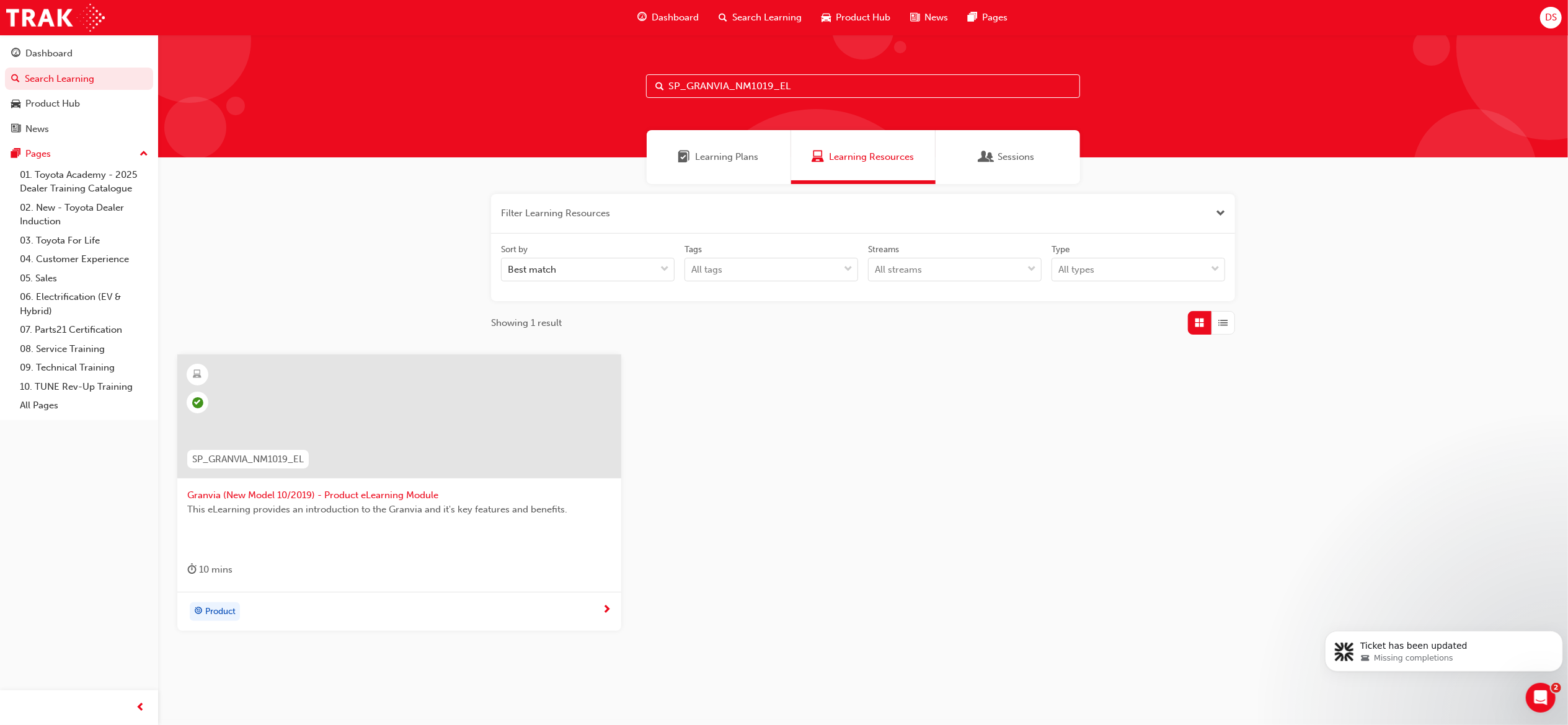
paste input "HILUX_FL0820_QVG"
click at [833, 83] on input "SP_HILUX_FL0820_QVG" at bounding box center [863, 86] width 434 height 24
paste input "DP"
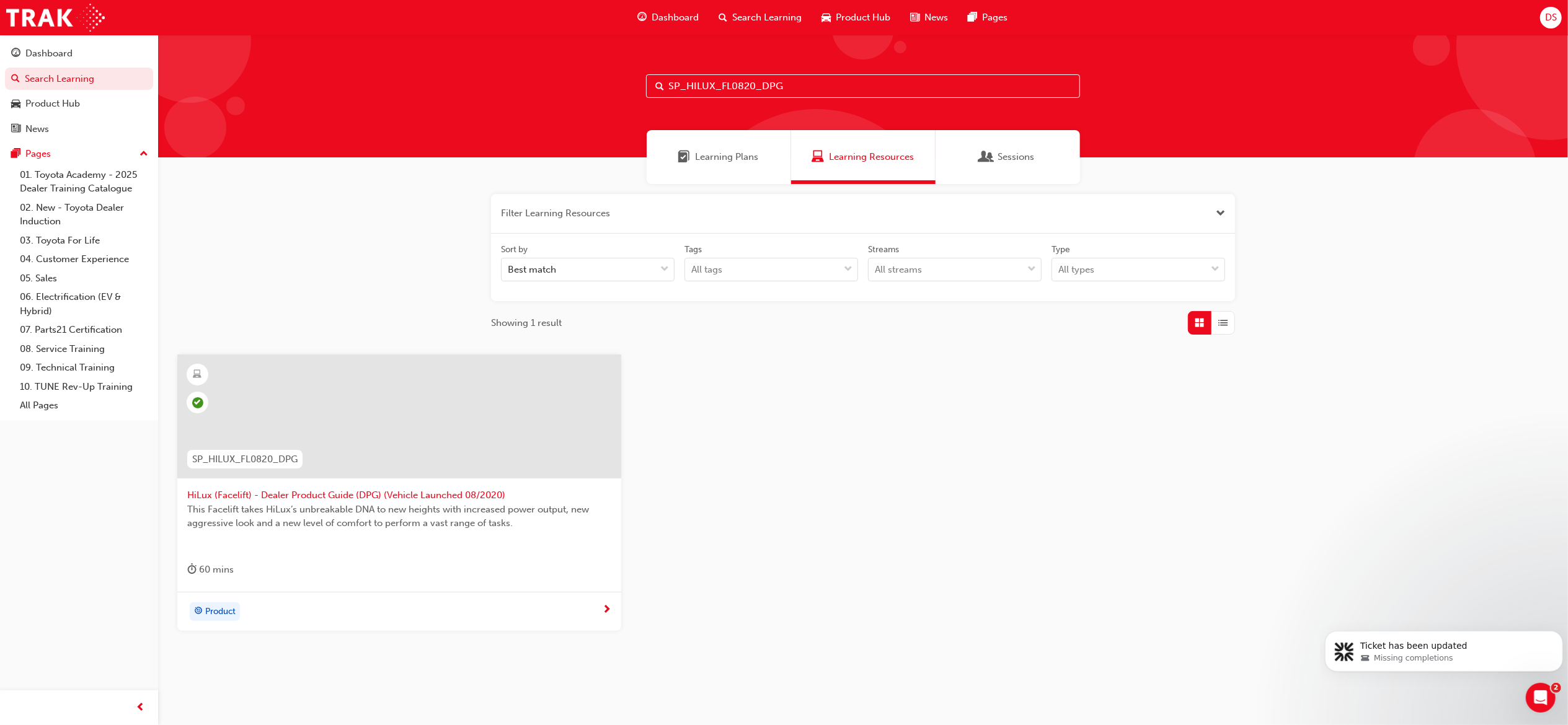
click at [888, 83] on input "SP_HILUX_FL0820_DPG" at bounding box center [863, 86] width 434 height 24
paste input "VID_01"
click at [806, 89] on input "SP_HILUX_FL0820_VID_01" at bounding box center [863, 86] width 434 height 24
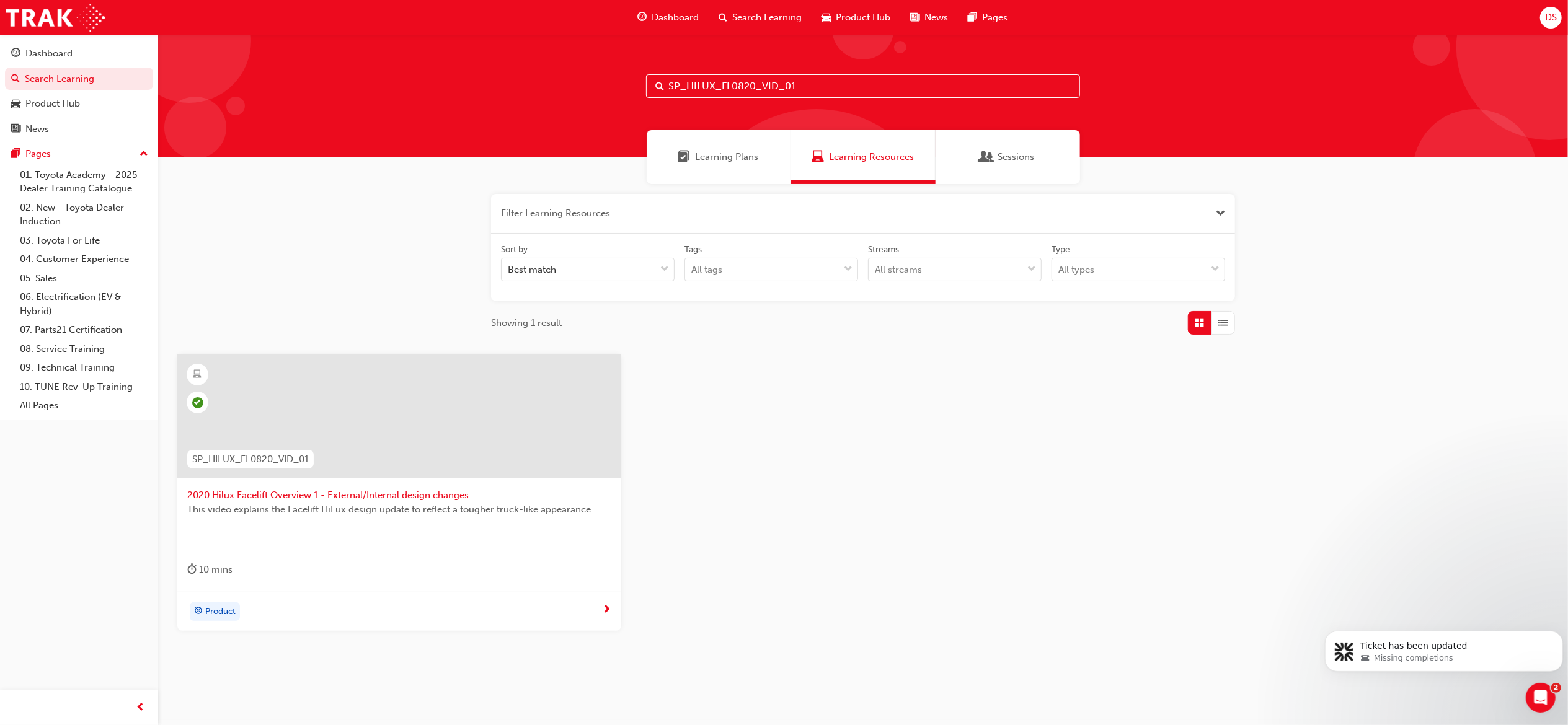
click at [806, 89] on input "SP_HILUX_FL0820_VID_01" at bounding box center [863, 86] width 434 height 24
paste input "2"
click at [850, 93] on input "SP_HILUX_FL0820_VID_02" at bounding box center [863, 86] width 434 height 24
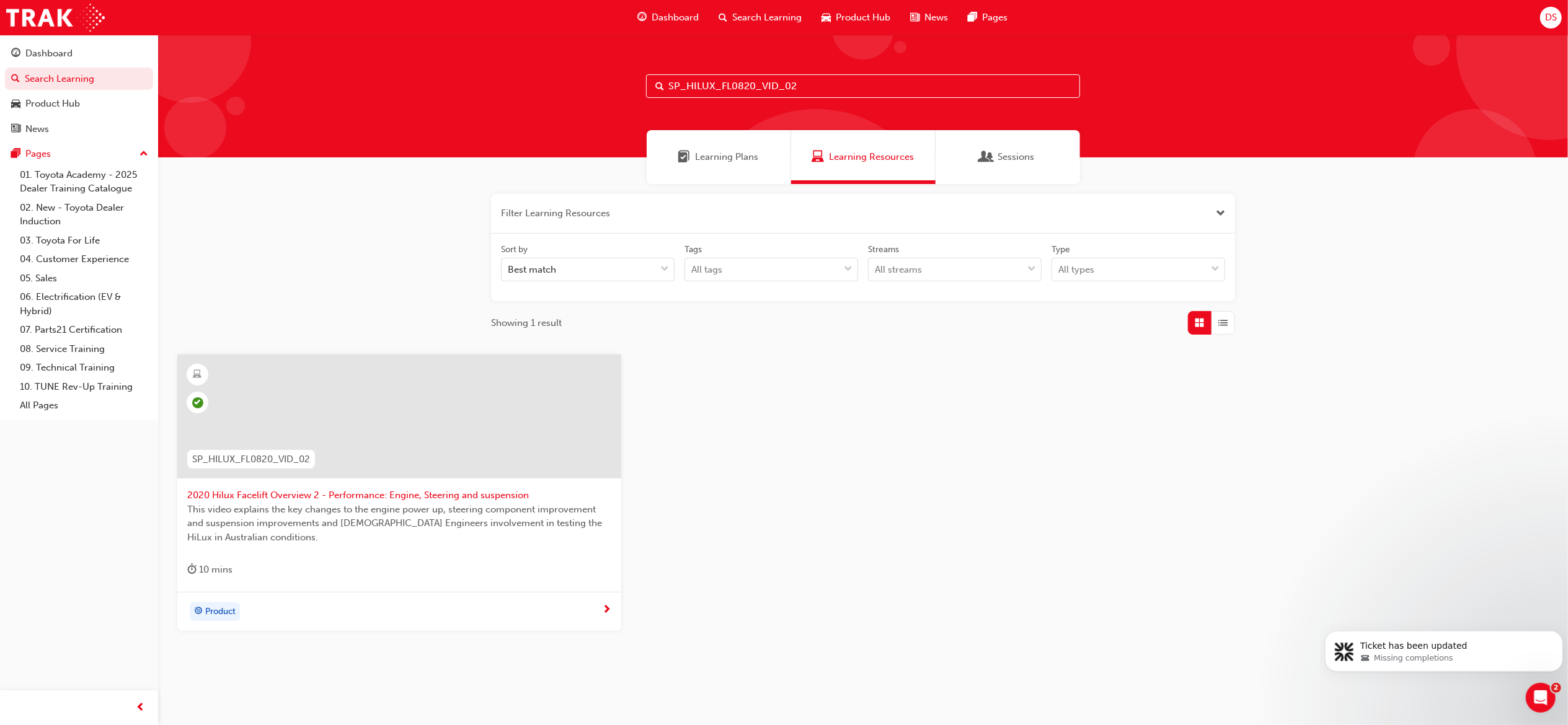
paste input "3"
click at [812, 93] on input "SP_HILUX_FL0820_VID_03" at bounding box center [863, 86] width 434 height 24
paste input "PRADO_FL1020_EL01"
click at [799, 81] on input "SP_PRADO_FL1020_EL01" at bounding box center [863, 86] width 434 height 24
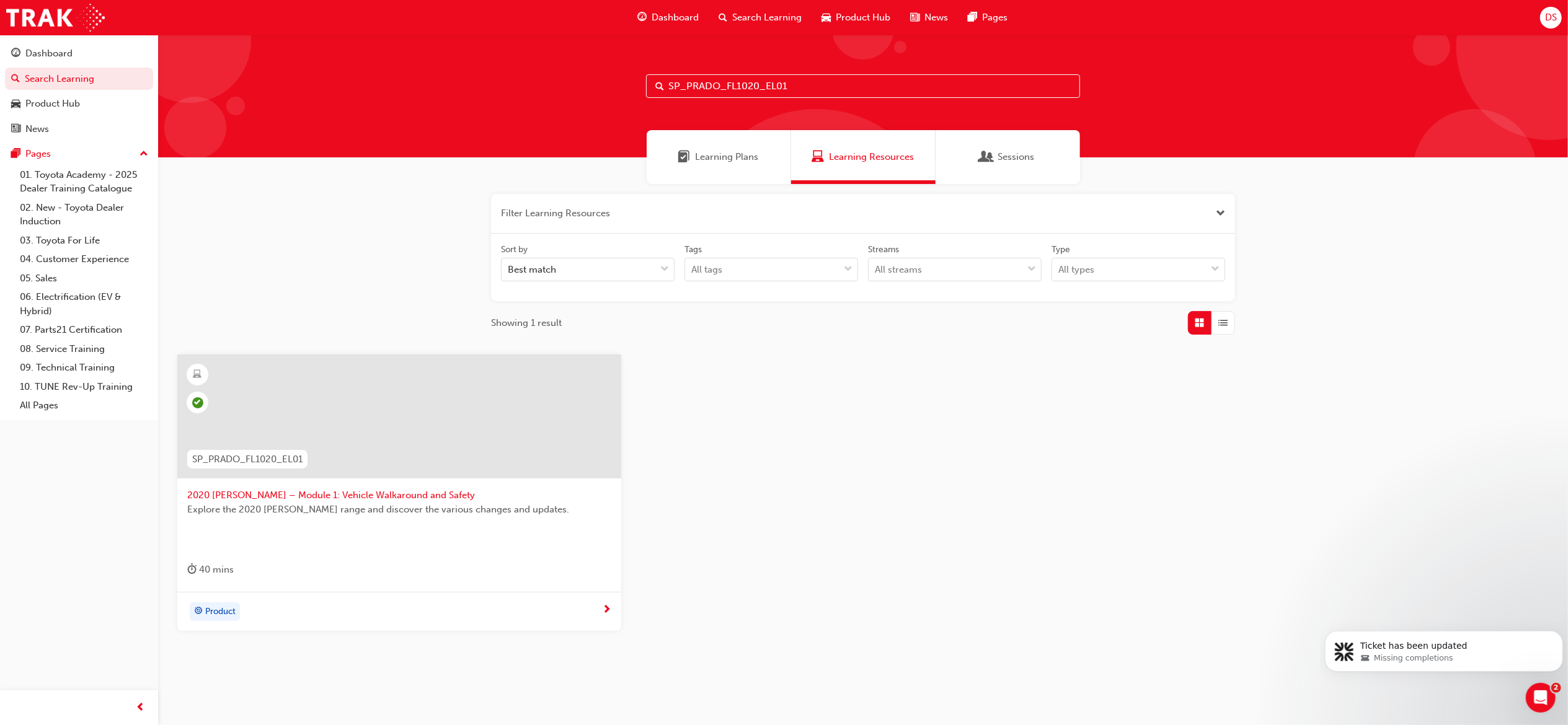
click at [799, 81] on input "SP_PRADO_FL1020_EL01" at bounding box center [863, 86] width 434 height 24
paste input "2"
click at [807, 80] on input "SP_PRADO_FL1020_EL02" at bounding box center [863, 86] width 434 height 24
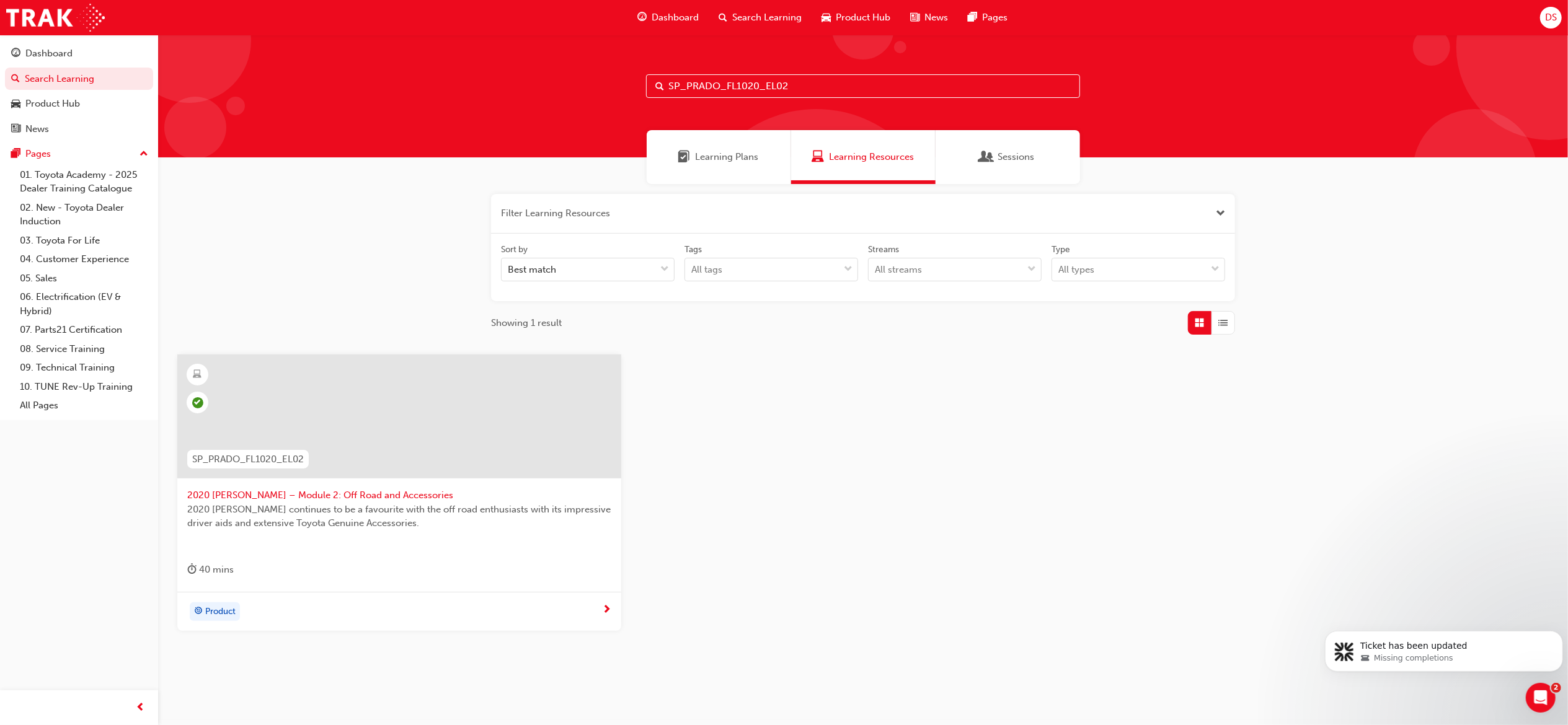
paste input "NM1020_DPG"
click at [822, 81] on input "SP_PRADO_NM1020_DPG" at bounding box center [863, 86] width 434 height 24
paste input "RAV4_NM0519_VID_003"
click at [806, 81] on input "SP_RAV4_NM0519_VID_003" at bounding box center [863, 86] width 434 height 24
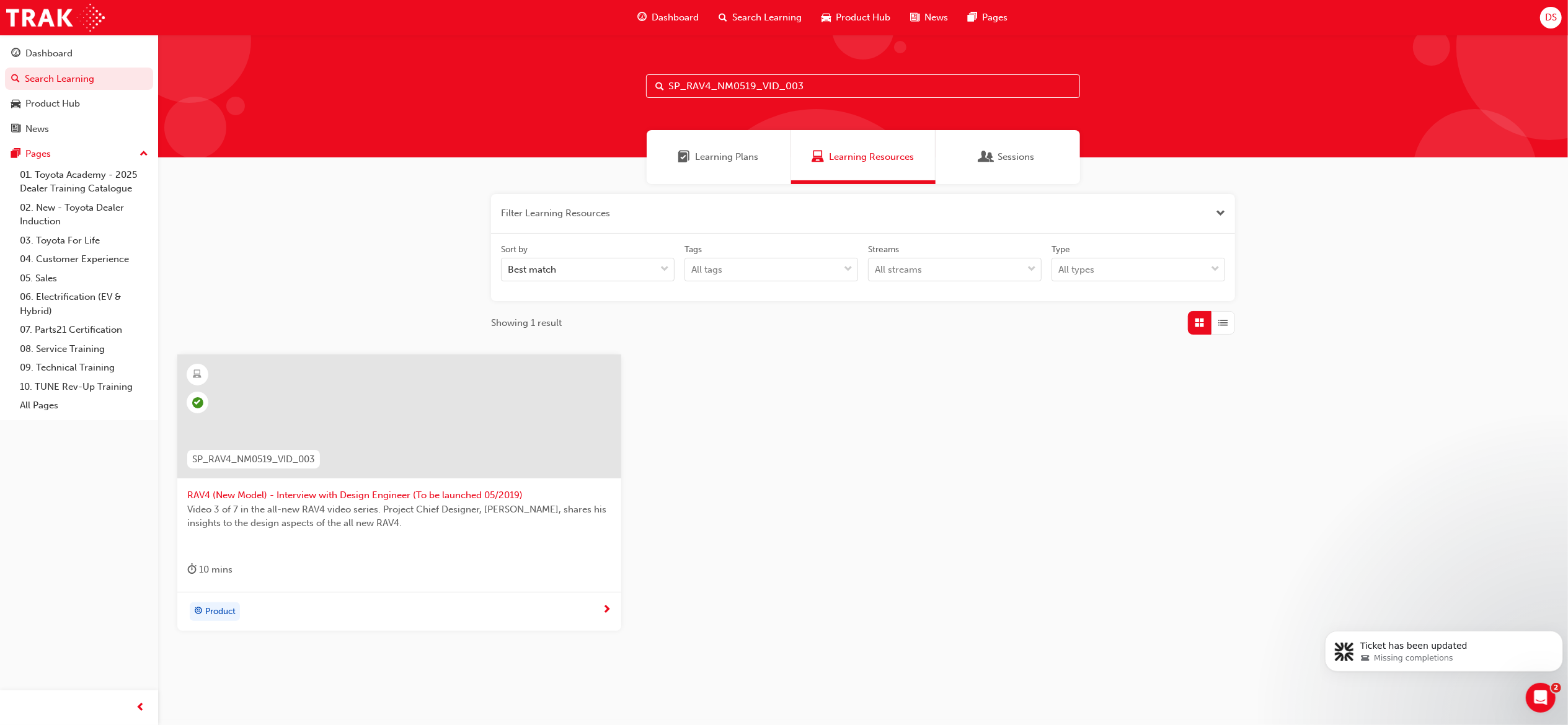
click at [806, 81] on input "SP_RAV4_NM0519_VID_003" at bounding box center [863, 86] width 434 height 24
paste input "7"
click at [828, 81] on input "SP_RAV4_NM0519_VID_007" at bounding box center [863, 86] width 434 height 24
paste input "YARIS_NM0820_EL_06"
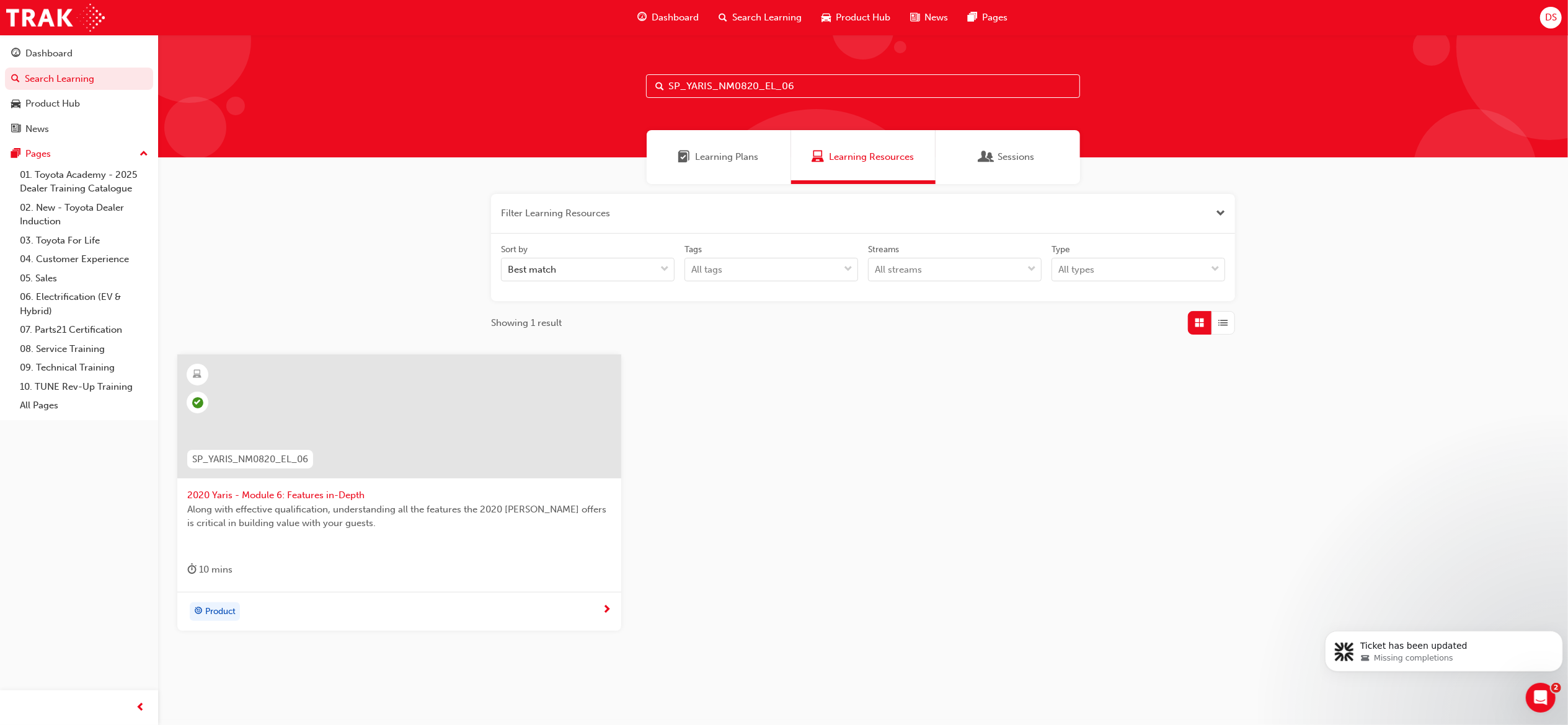
click at [880, 81] on input "SP_YARIS_NM0820_EL_06" at bounding box center [863, 86] width 434 height 24
paste input "7"
type input "SP_YARIS_NM0820_EL_07"
click at [380, 170] on div "Learning Plans Learning Resources Sessions" at bounding box center [863, 157] width 1410 height 54
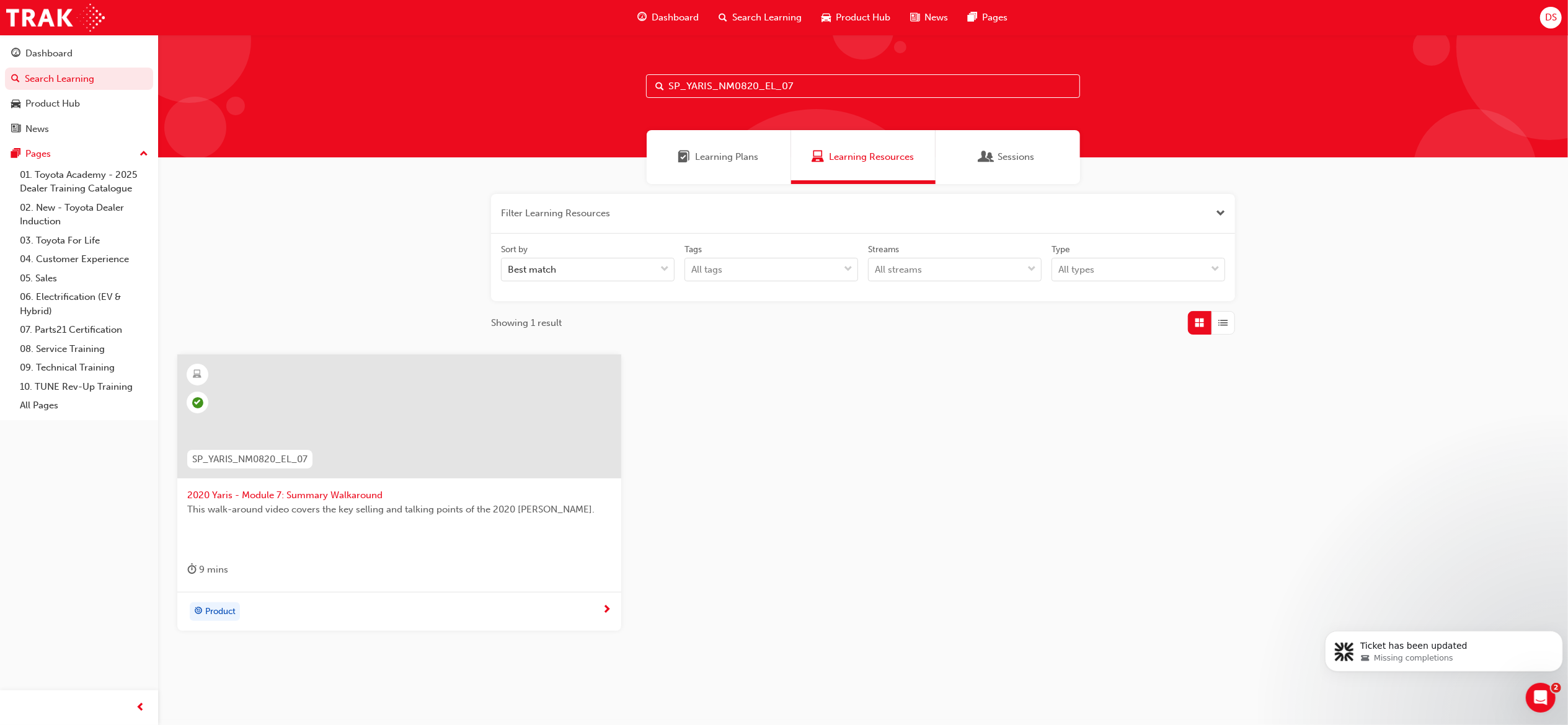
click at [831, 14] on div "Product Hub" at bounding box center [856, 17] width 89 height 25
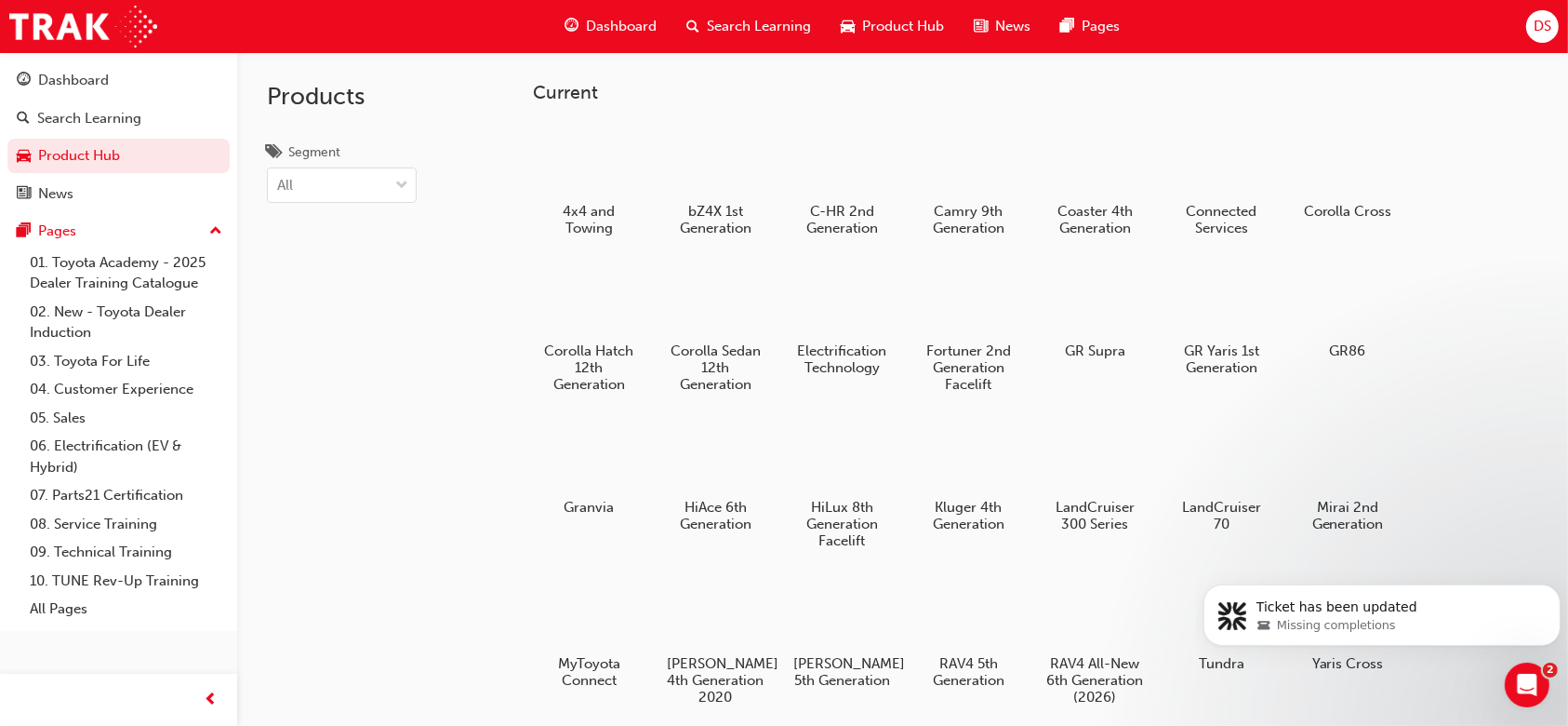
drag, startPoint x: 2314, startPoint y: 7, endPoint x: 409, endPoint y: 442, distance: 1954.0
click at [409, 442] on div "Products Segment All" at bounding box center [341, 415] width 209 height 726
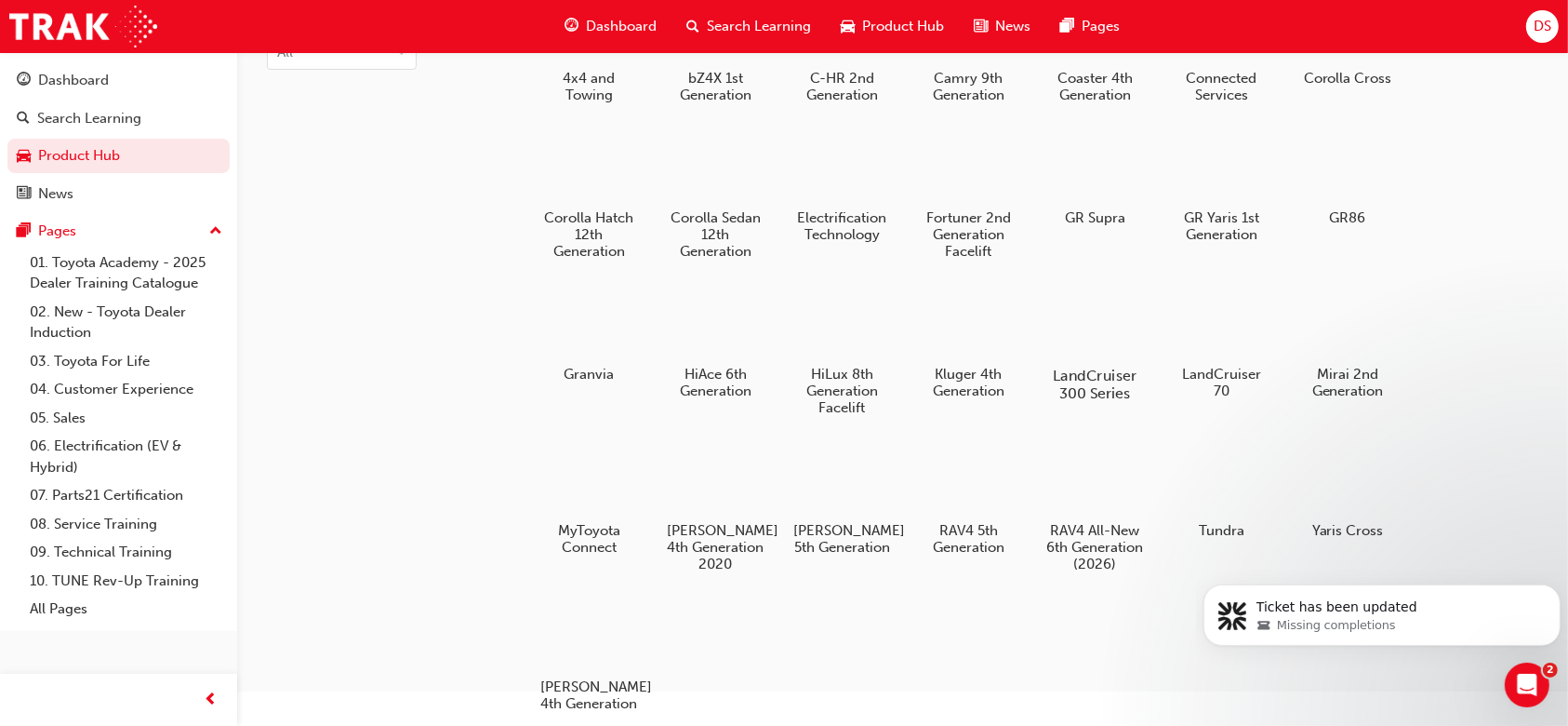
scroll to position [134, 0]
click at [1305, 616] on span "Missing completions" at bounding box center [1336, 624] width 119 height 17
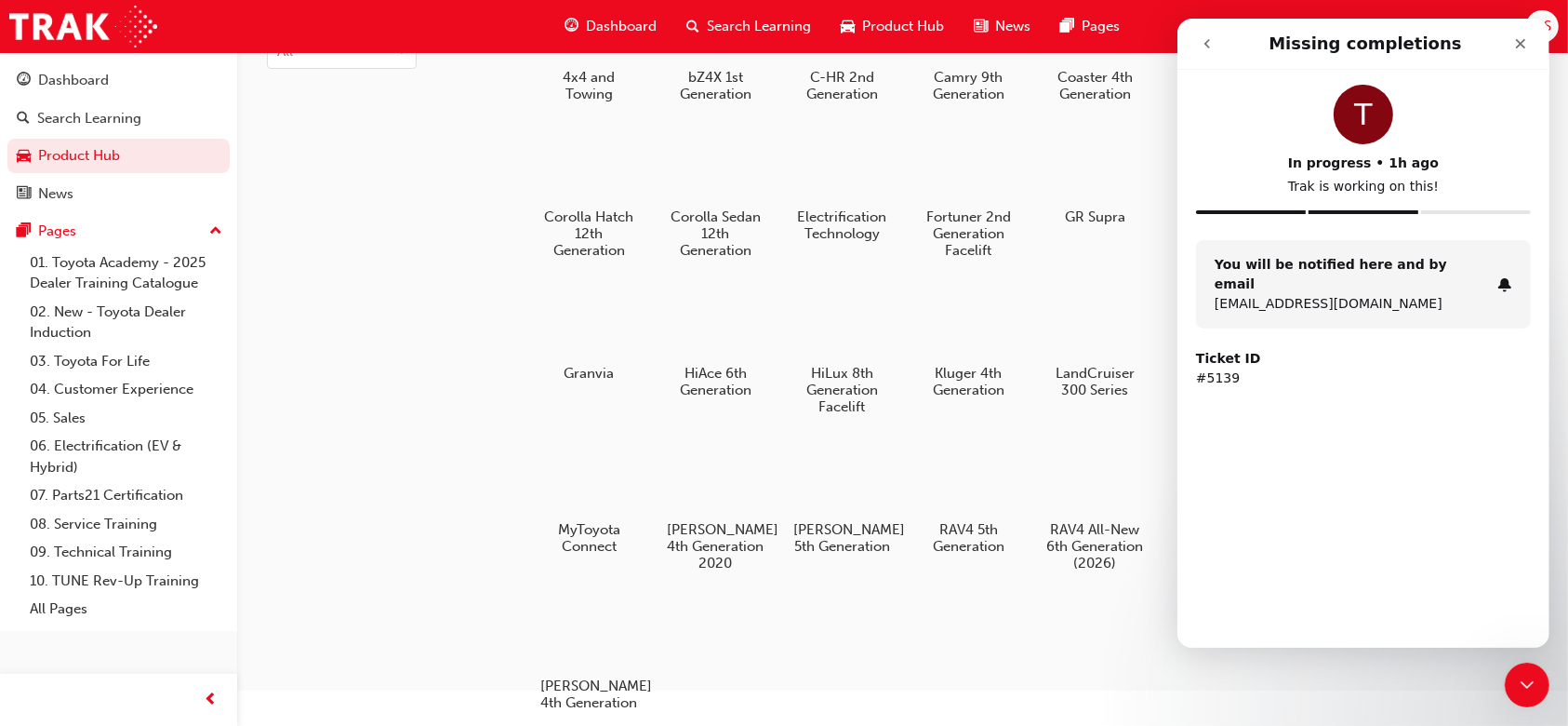
scroll to position [0, 0]
click at [1528, 44] on div "Close" at bounding box center [1519, 44] width 34 height 34
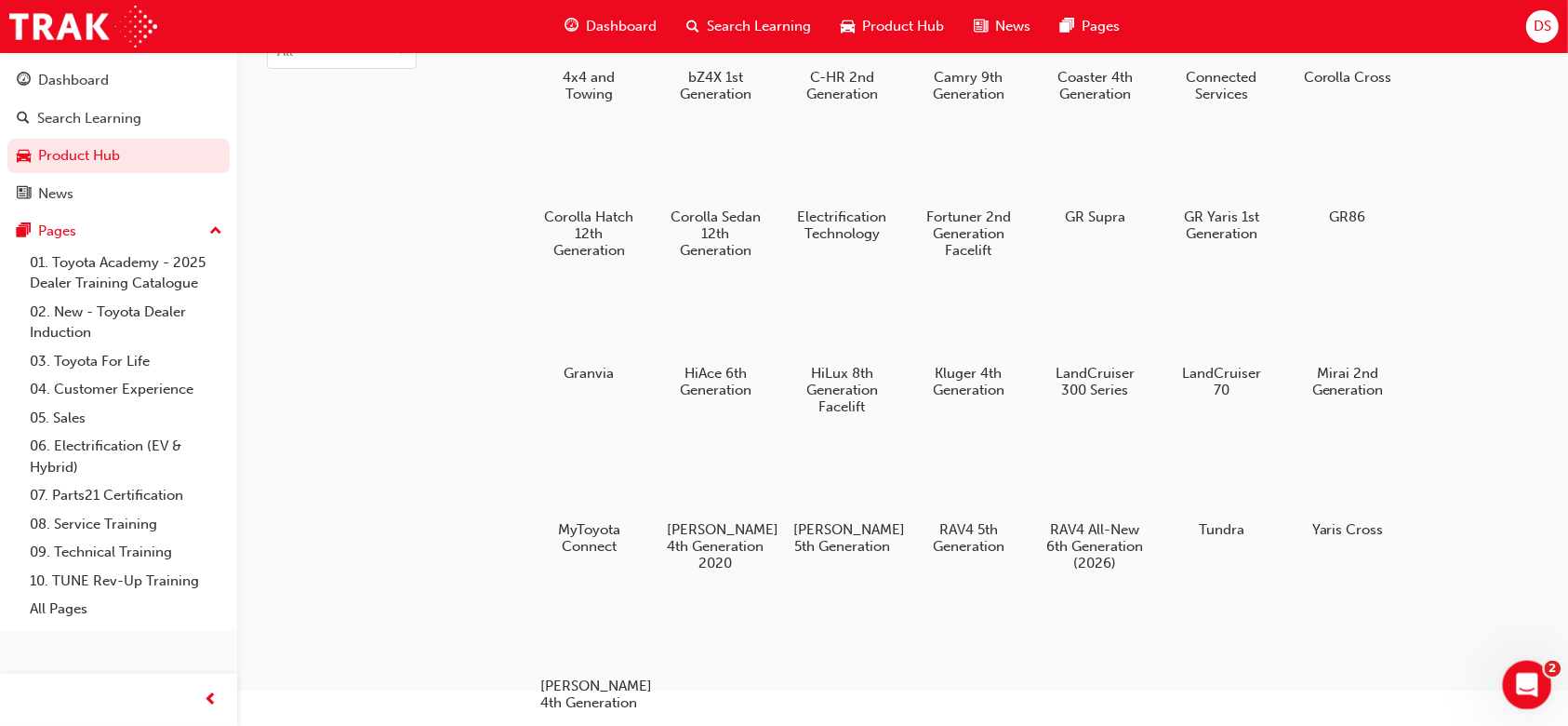
click at [1514, 667] on div "Open Intercom Messenger" at bounding box center [1524, 682] width 62 height 62
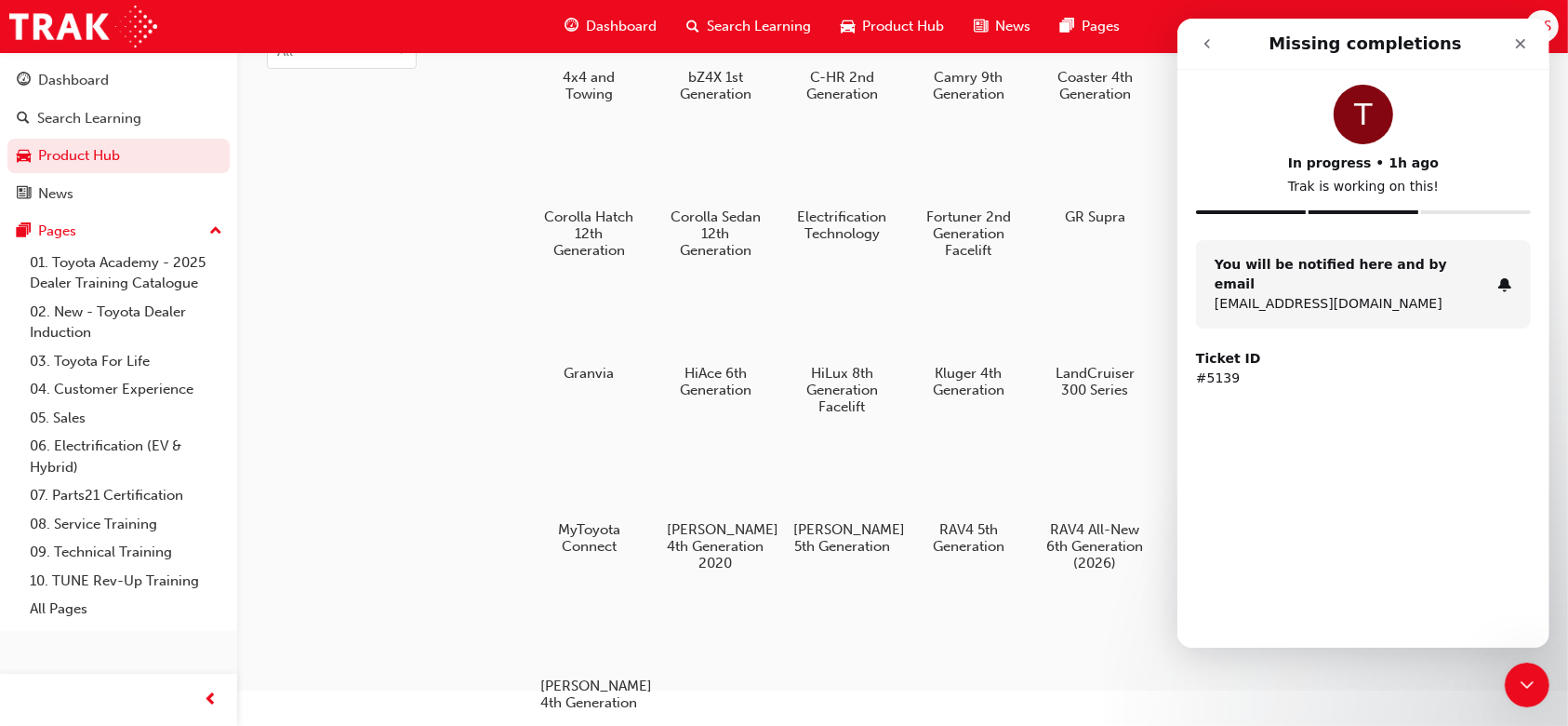
click at [1195, 43] on button "go back" at bounding box center [1206, 44] width 35 height 35
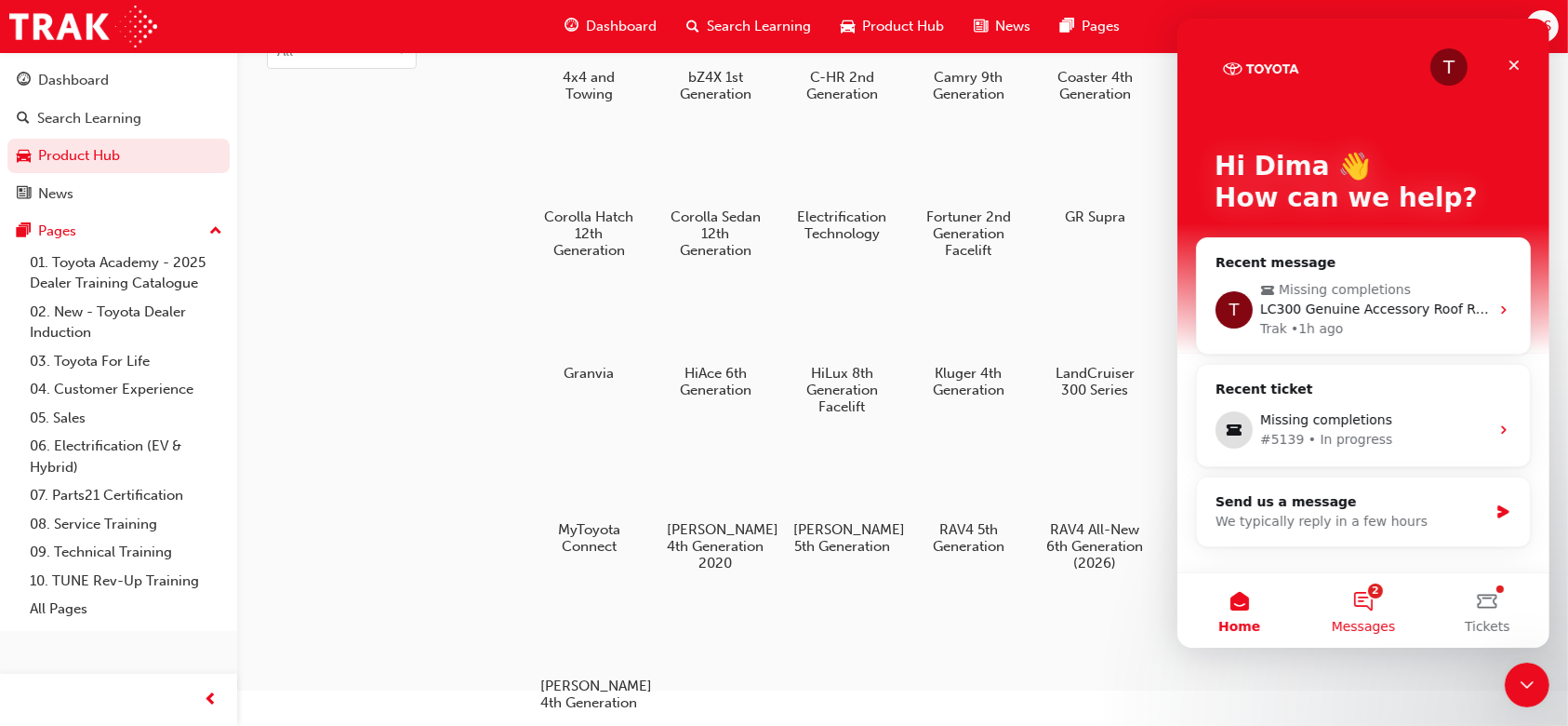
click at [1380, 587] on button "2 Messages" at bounding box center [1362, 610] width 124 height 75
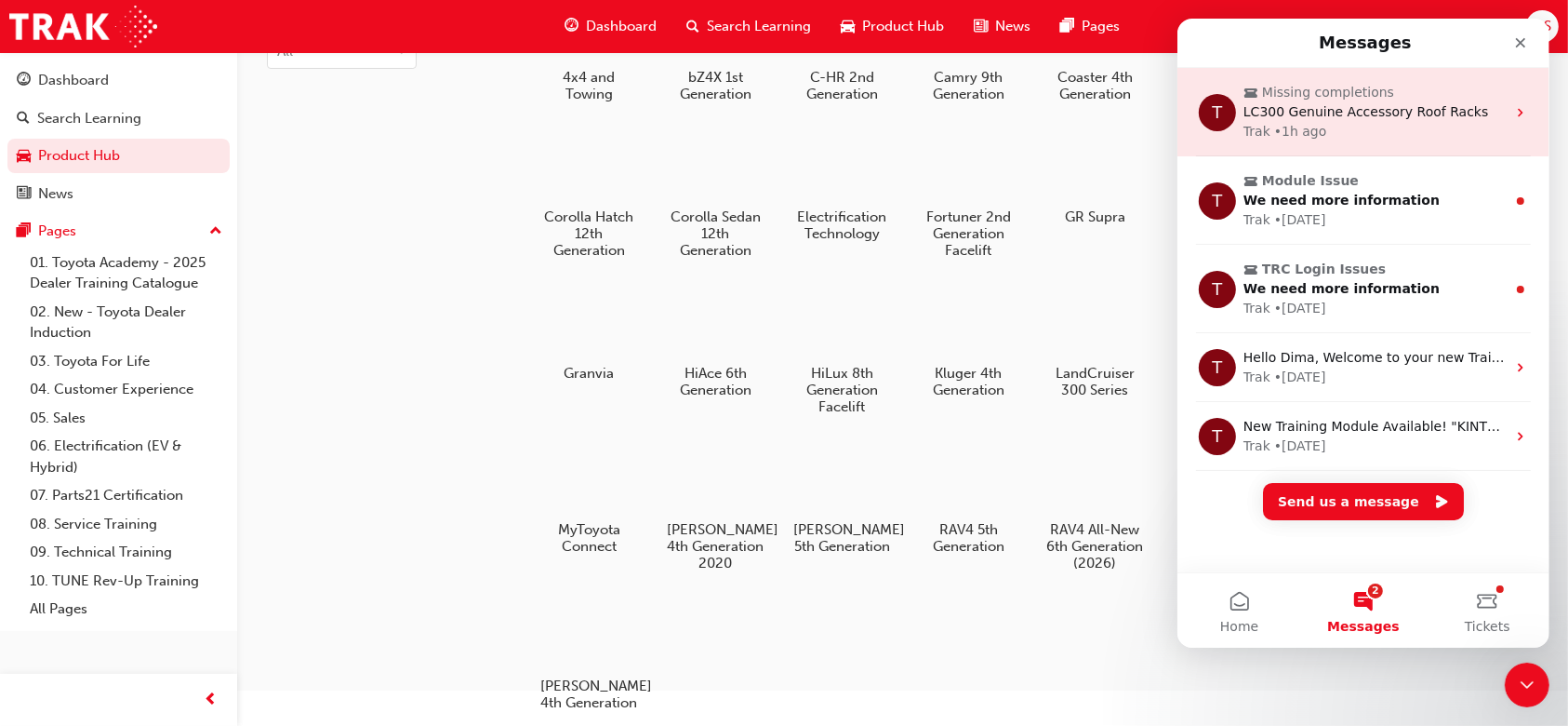
click at [1400, 123] on div "Trak • 1h ago" at bounding box center [1373, 132] width 262 height 20
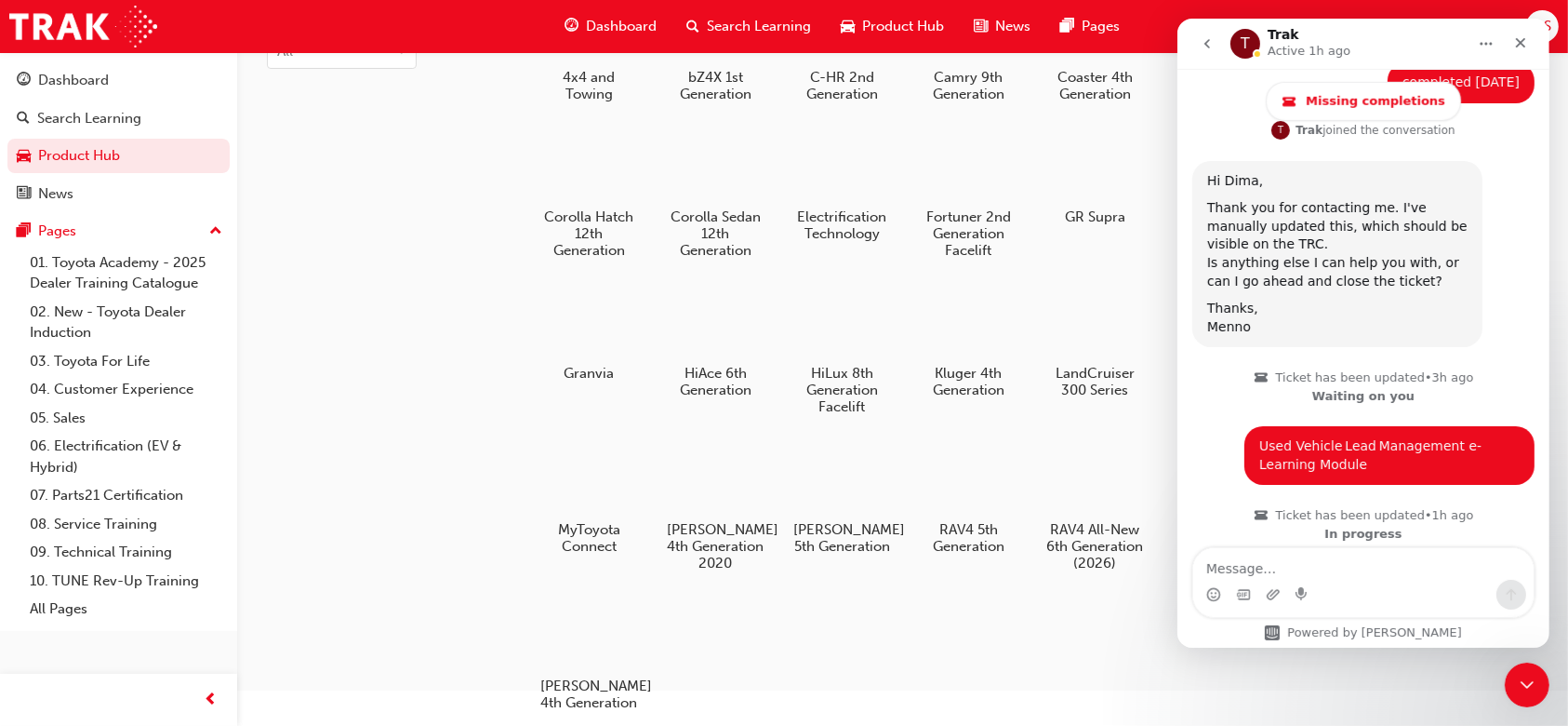
scroll to position [1489, 0]
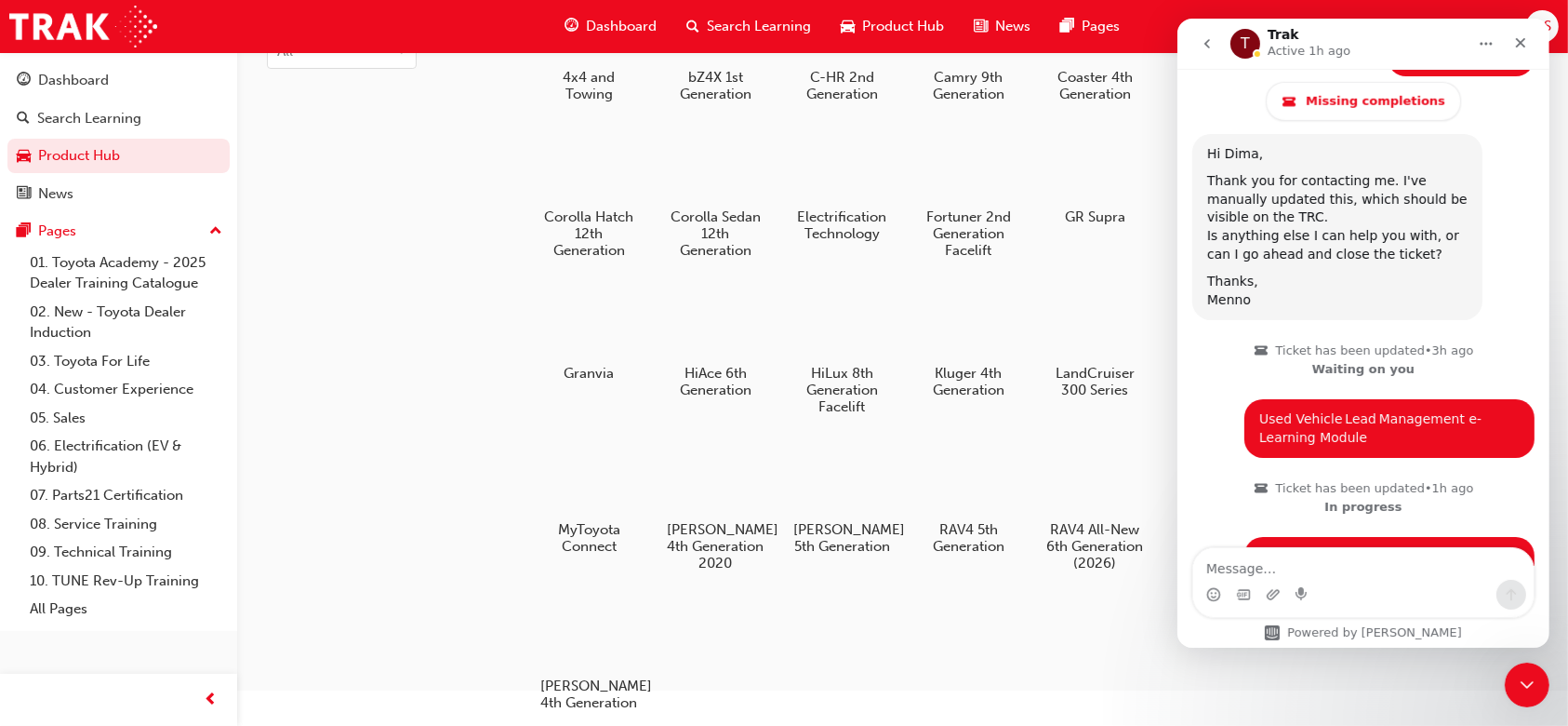
click at [1384, 598] on div "LC300 Genuine Accessory Roof Racks Dima • 1h ago" at bounding box center [1362, 630] width 342 height 63
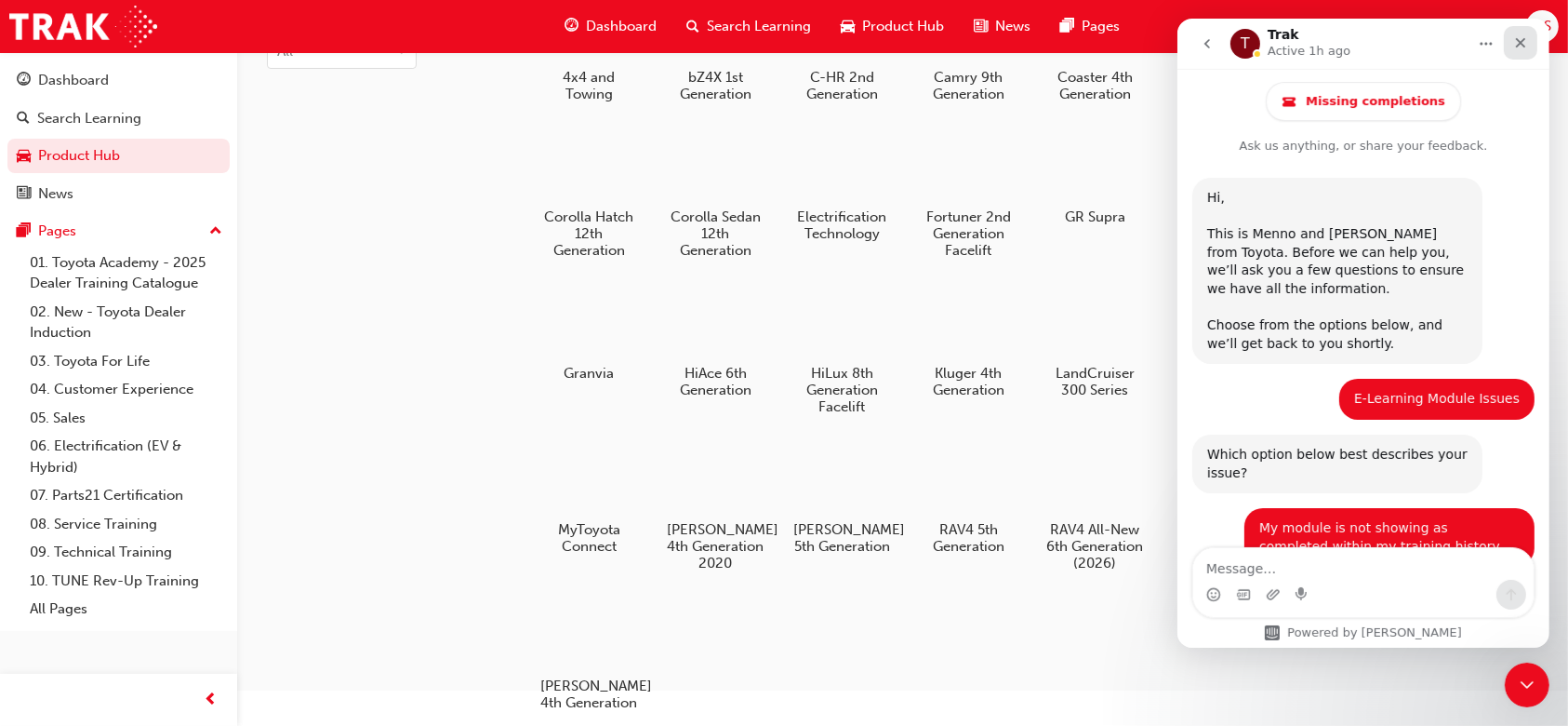
click at [1519, 48] on icon "Close" at bounding box center [1519, 43] width 15 height 15
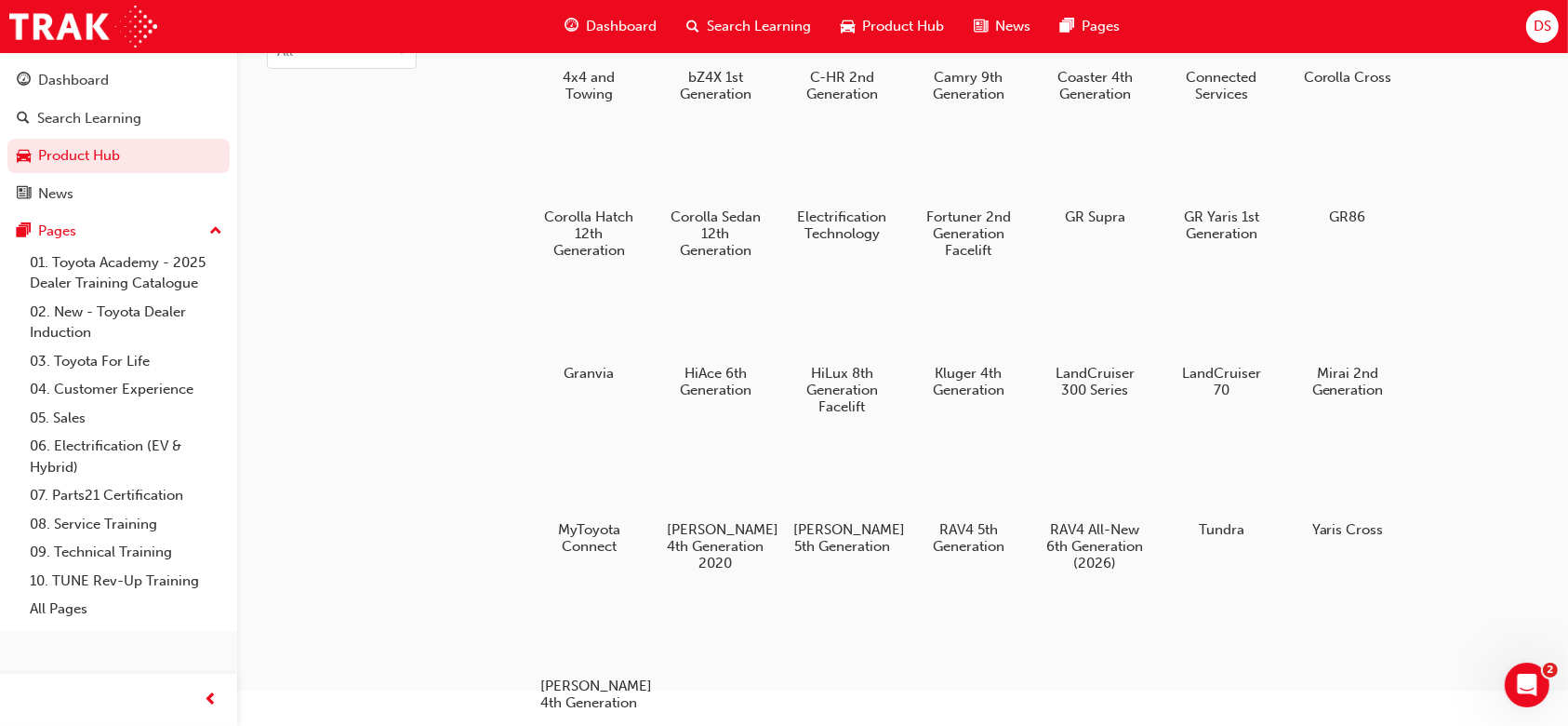
click at [1446, 442] on div "4x4 and Towing bZ4X 1st Generation C-HR 2nd Generation Camry 9th Generation Coa…" at bounding box center [1035, 357] width 1006 height 747
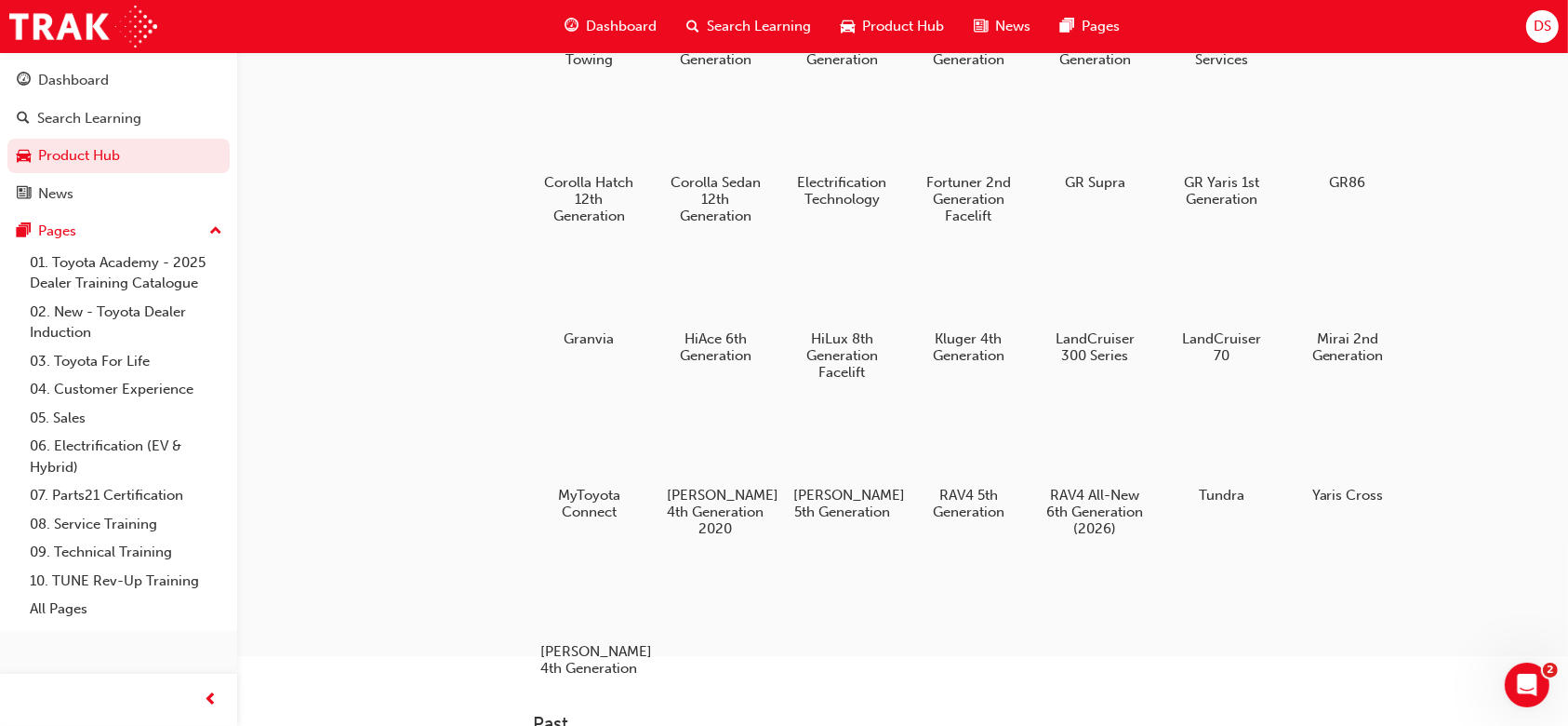
scroll to position [170, 0]
click at [149, 79] on div "Dashboard" at bounding box center [118, 80] width 203 height 23
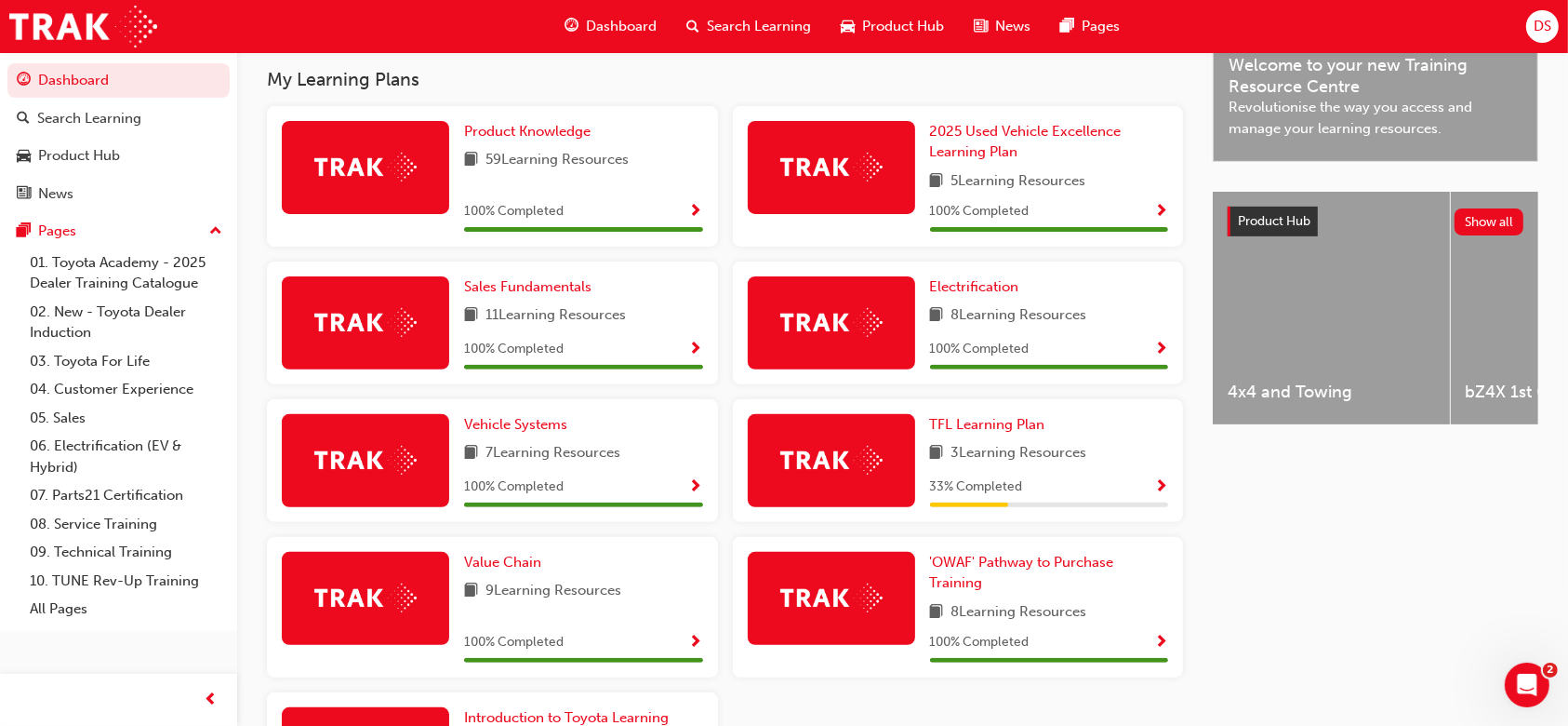
scroll to position [792, 0]
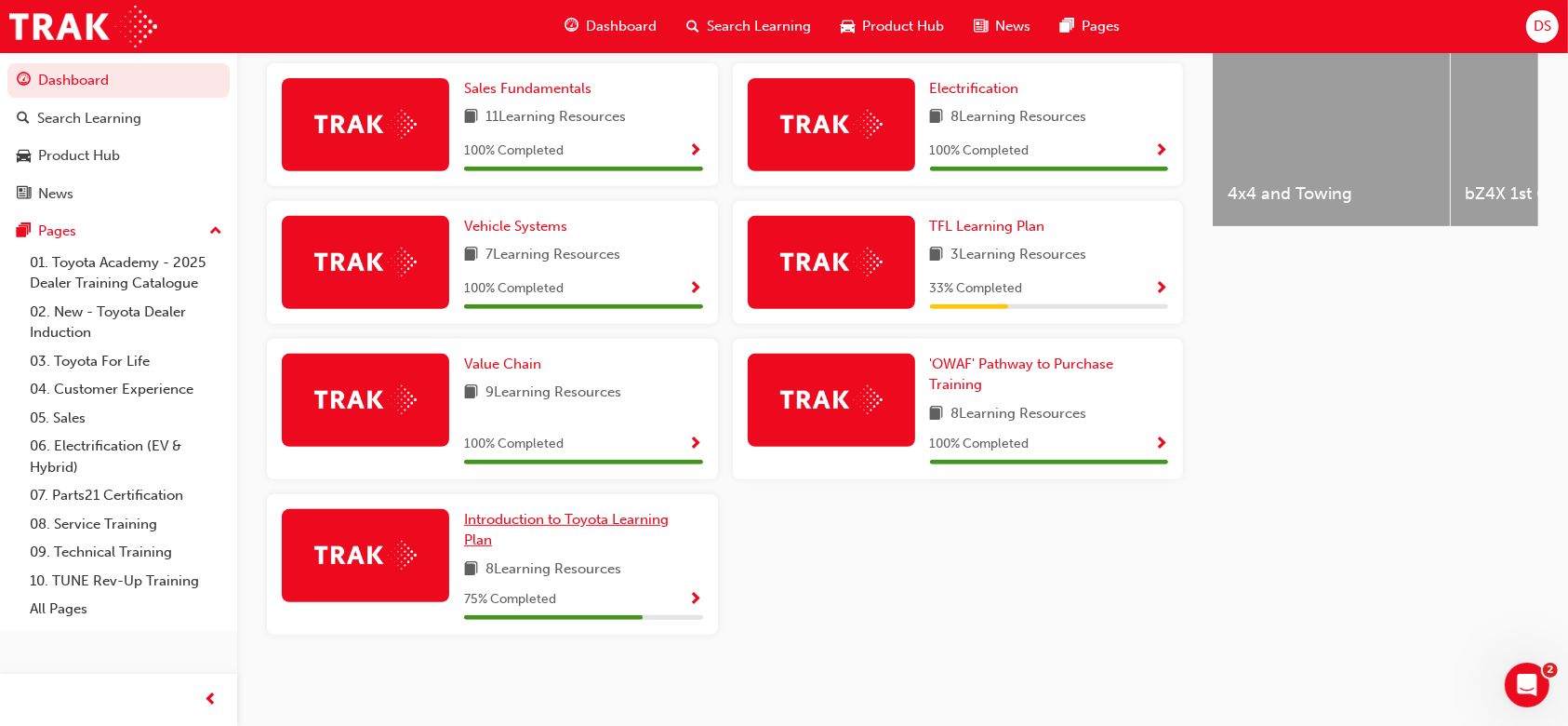
click at [603, 520] on span "Introduction to Toyota Learning Plan" at bounding box center [565, 529] width 204 height 38
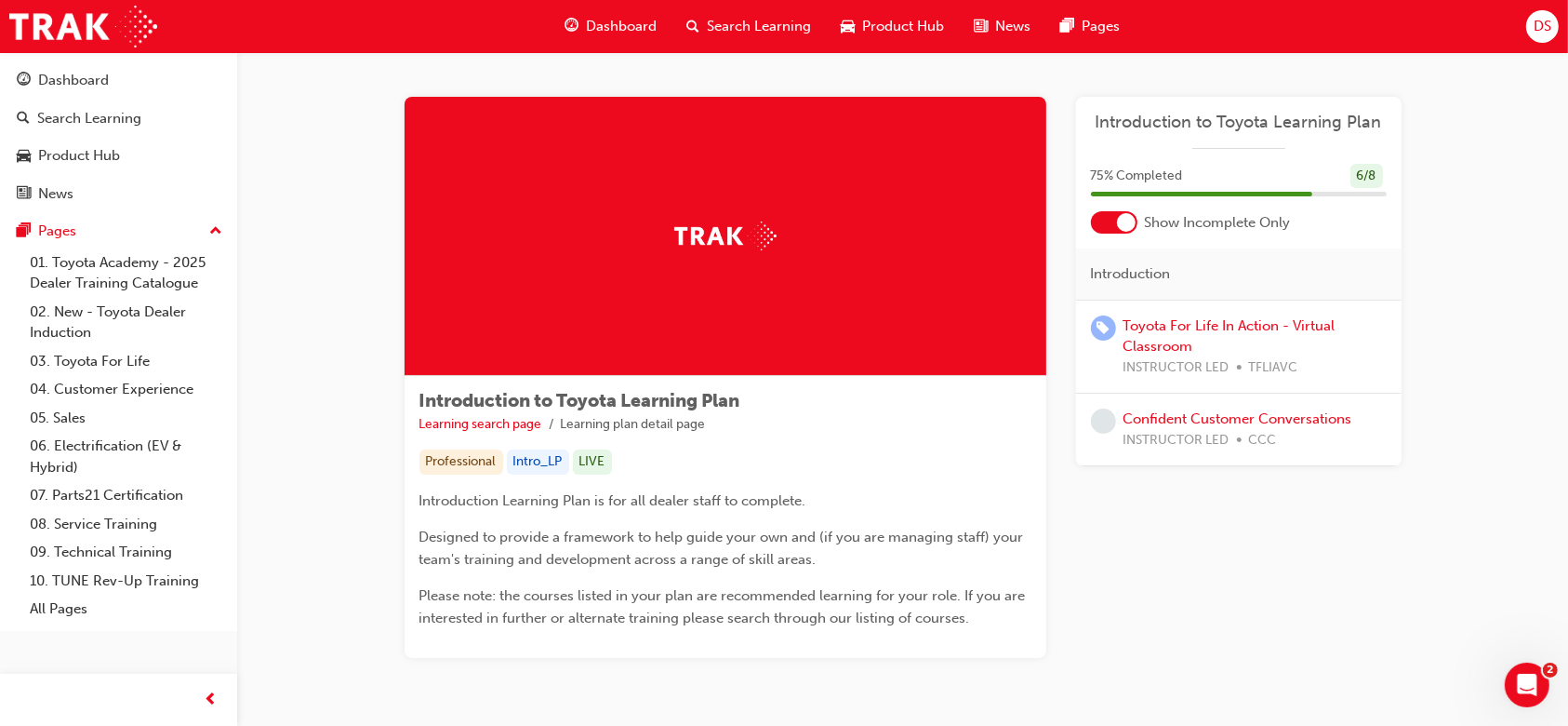
click at [1281, 472] on div "Learning Plan Introduction to Toyota Learning Plan 75 % Completed 6 / 8 Show In…" at bounding box center [1238, 377] width 326 height 561
click at [608, 23] on span "Dashboard" at bounding box center [621, 26] width 71 height 21
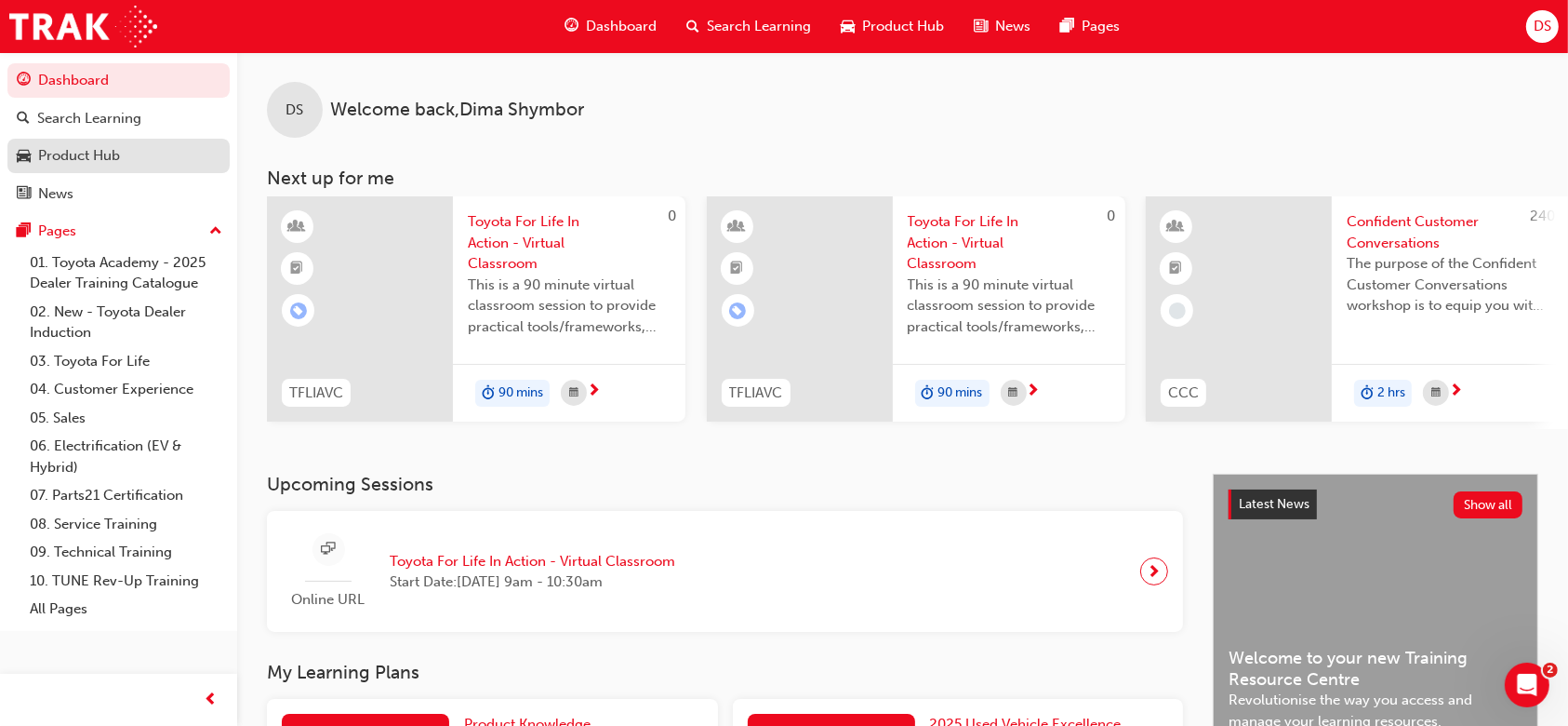
click at [140, 149] on div "Product Hub" at bounding box center [118, 156] width 203 height 23
